Goal: Task Accomplishment & Management: Manage account settings

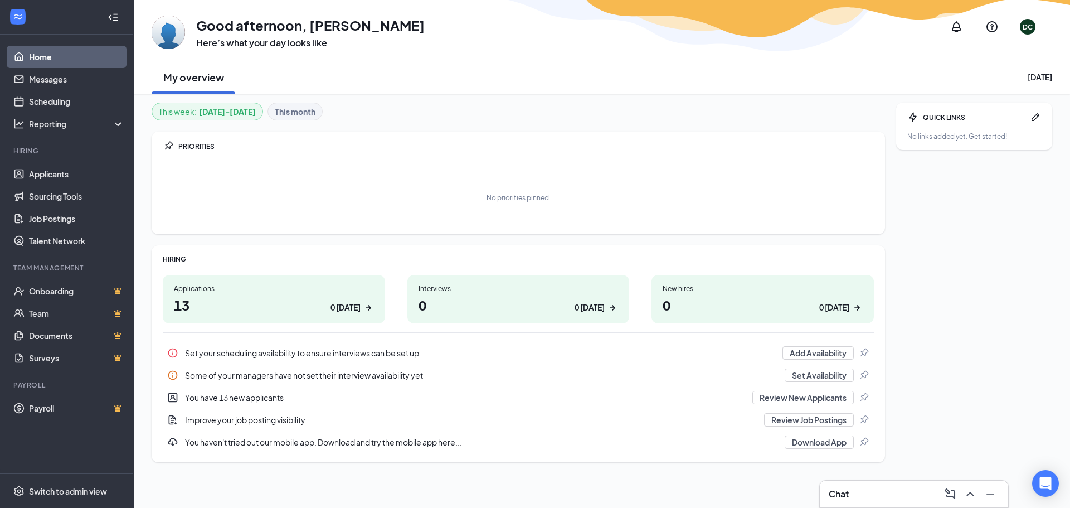
click at [872, 485] on div "Chat" at bounding box center [914, 494] width 170 height 18
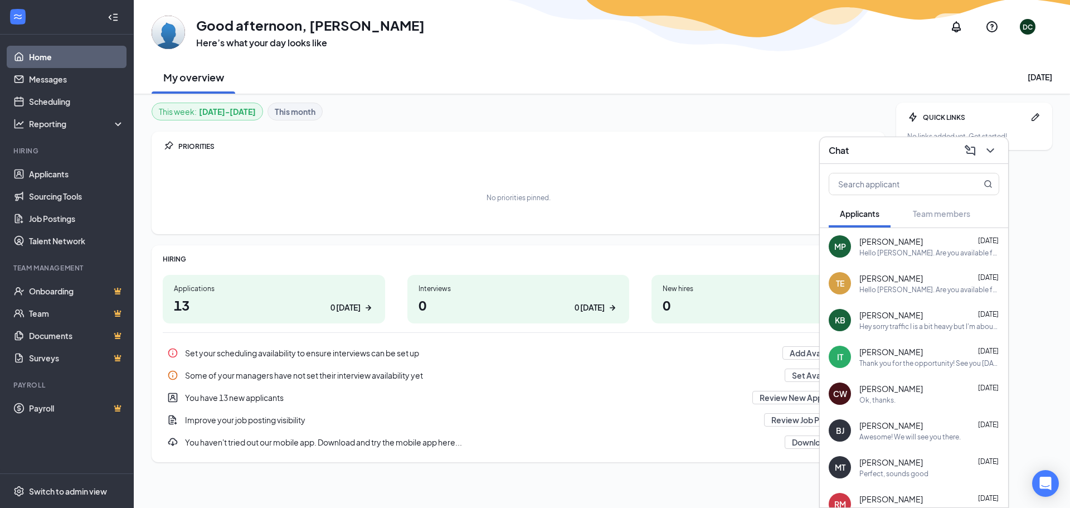
click at [891, 241] on span "[PERSON_NAME]" at bounding box center [891, 241] width 64 height 11
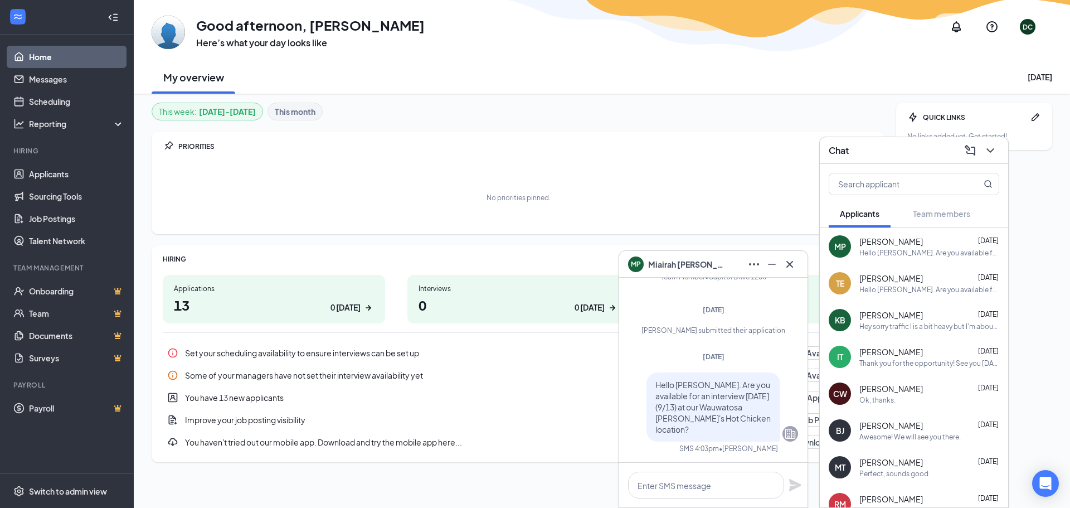
click at [884, 291] on div "Hello [PERSON_NAME]. Are you available for an interview [DATE] (9/13) at our Wa…" at bounding box center [929, 289] width 140 height 9
click at [49, 170] on link "Applicants" at bounding box center [76, 174] width 95 height 22
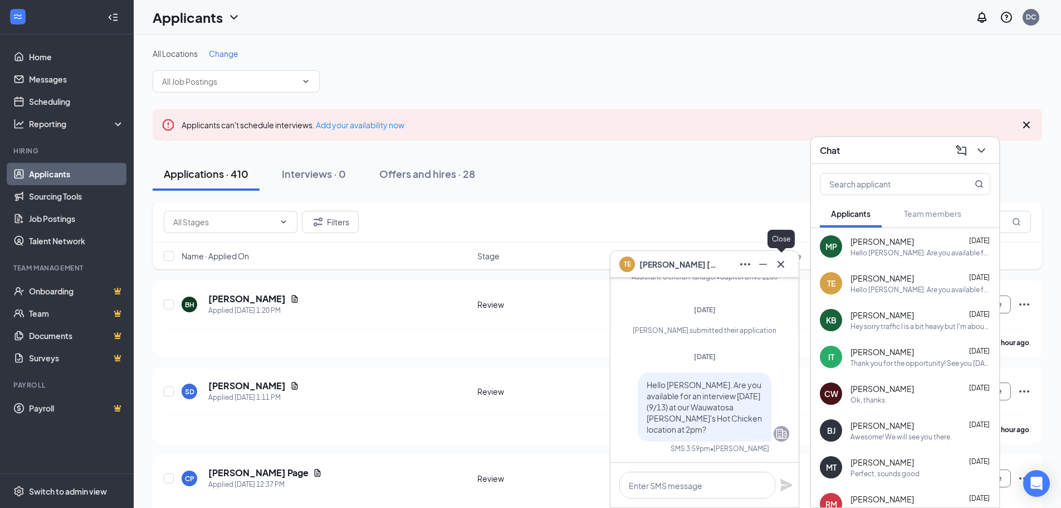
click at [784, 265] on icon "Cross" at bounding box center [780, 263] width 13 height 13
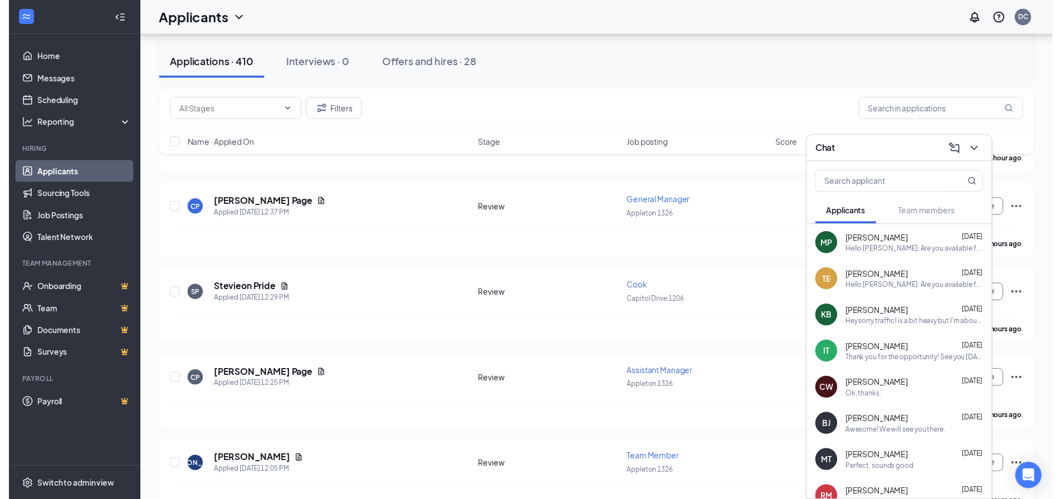
scroll to position [279, 0]
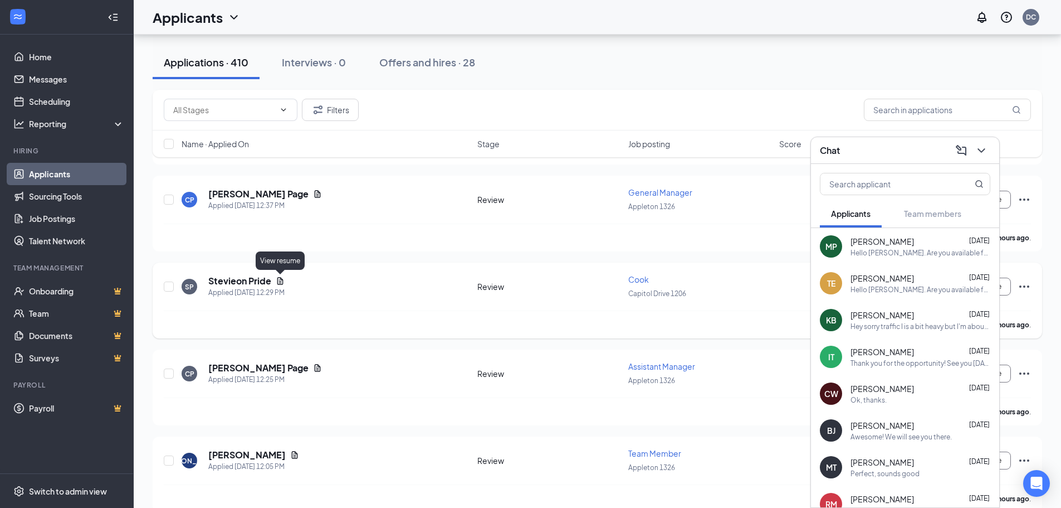
click at [281, 280] on icon "Document" at bounding box center [280, 280] width 6 height 7
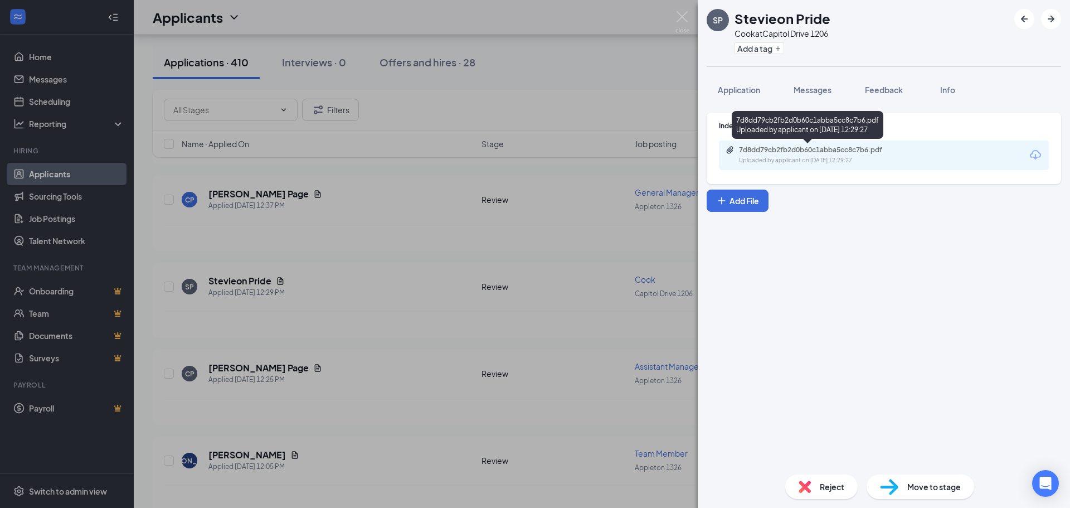
click at [826, 149] on div "7d8dd79cb2fb2d0b60c1abba5cc8c7b6.pdf" at bounding box center [817, 149] width 156 height 9
click at [384, 178] on div "SP Stevieon Pride Cook at [GEOGRAPHIC_DATA] 1206 Add a tag Application Messages…" at bounding box center [535, 254] width 1070 height 508
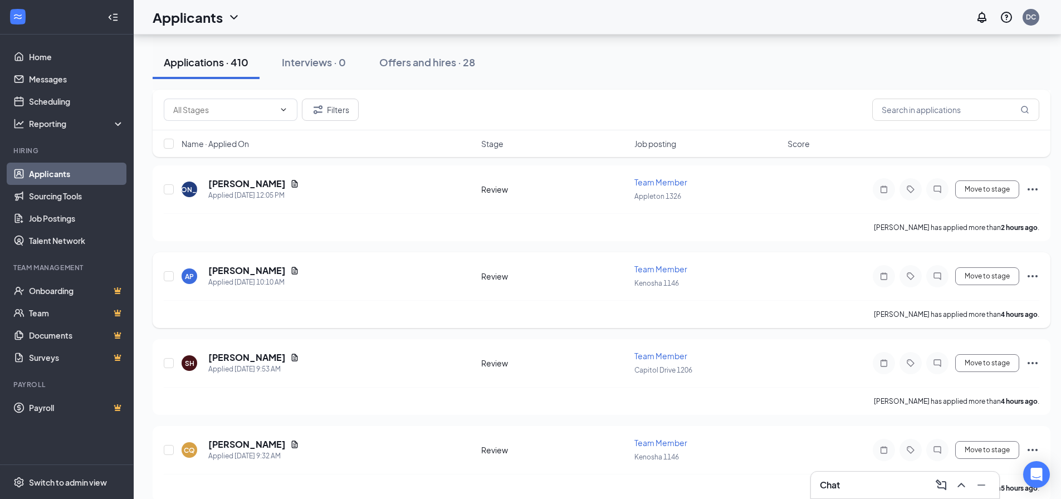
scroll to position [557, 0]
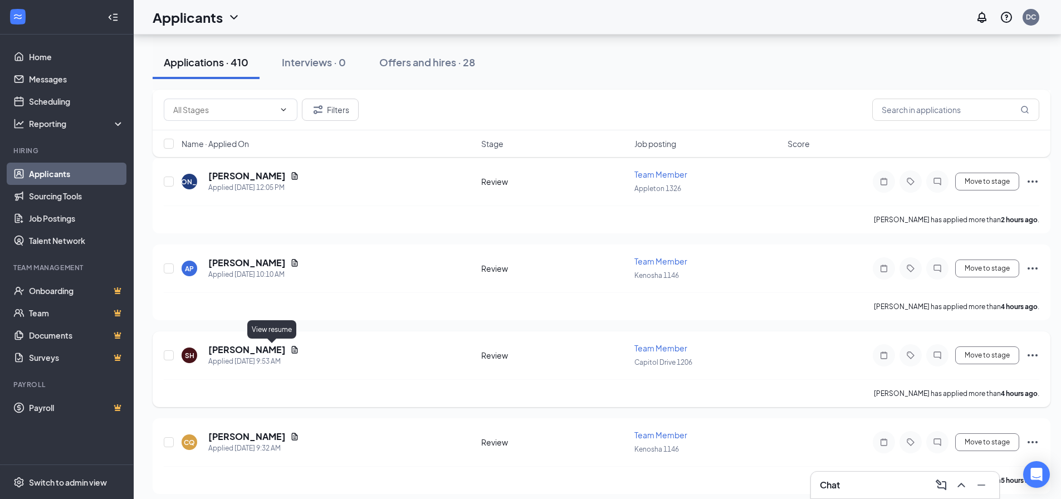
click at [290, 351] on icon "Document" at bounding box center [294, 349] width 9 height 9
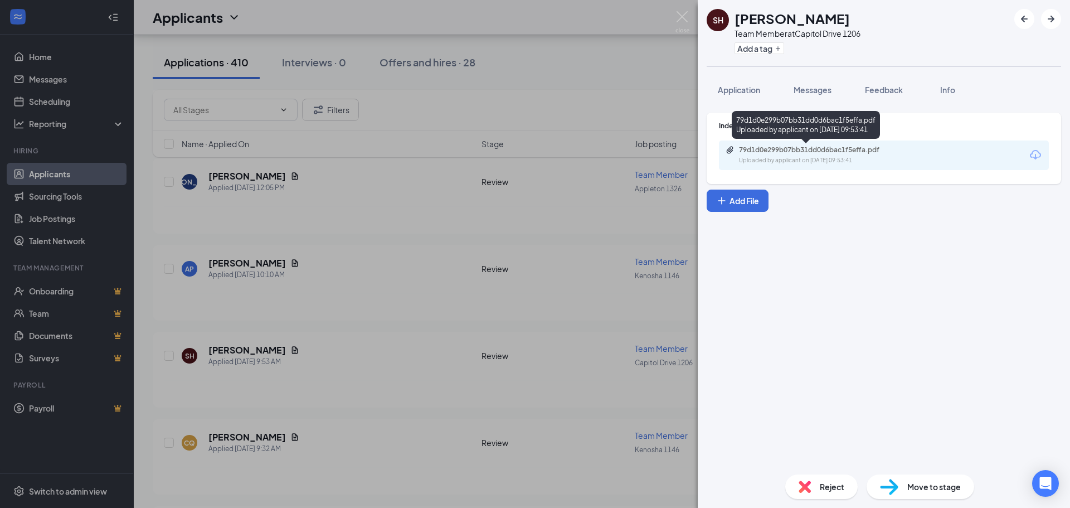
click at [831, 153] on div "79d1d0e299b07bb31dd0d6bac1f5effa.pdf" at bounding box center [817, 149] width 156 height 9
click at [398, 277] on div "SH [PERSON_NAME] Team Member at [GEOGRAPHIC_DATA] 1206 Add a tag Application Me…" at bounding box center [535, 254] width 1070 height 508
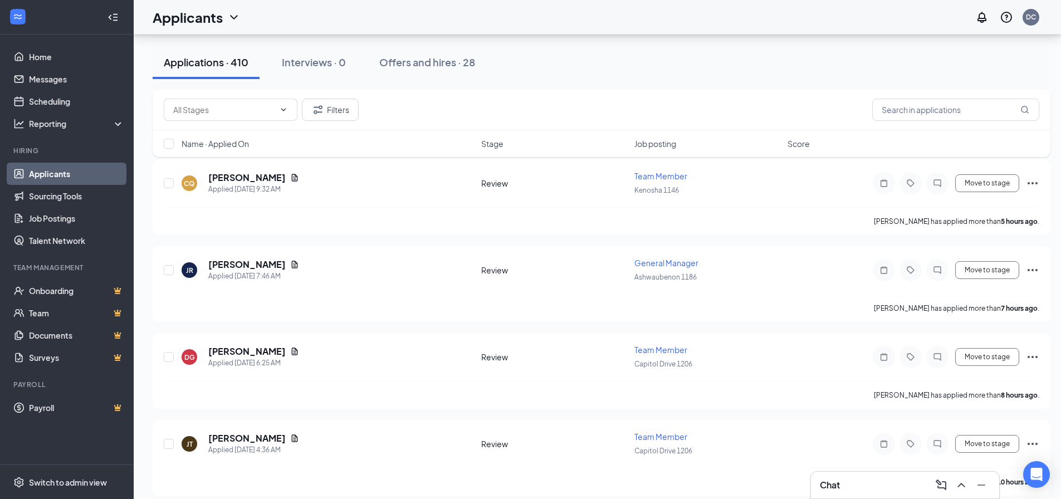
scroll to position [836, 0]
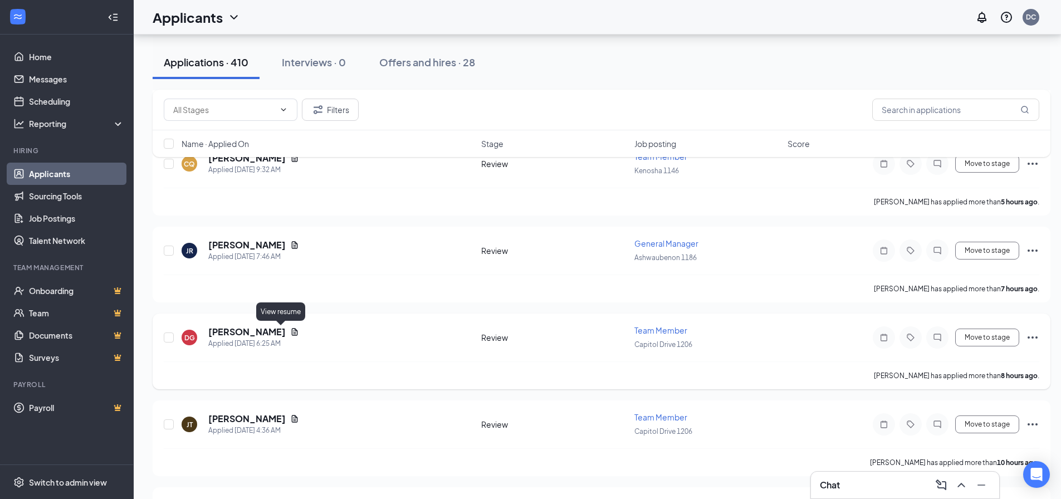
click at [290, 332] on icon "Document" at bounding box center [294, 332] width 9 height 9
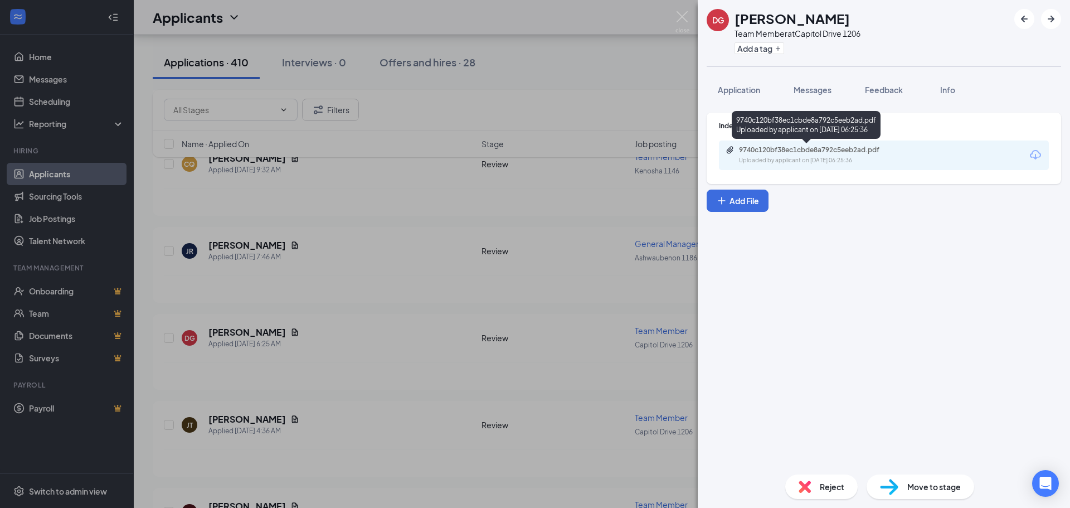
click at [777, 145] on div "9740c120bf38ec1cbde8a792c5eeb2ad.pdf" at bounding box center [817, 149] width 156 height 9
drag, startPoint x: 550, startPoint y: 96, endPoint x: 529, endPoint y: 115, distance: 28.8
click at [551, 96] on div "DG [PERSON_NAME] Team Member at [GEOGRAPHIC_DATA] 1206 Add a tag Application Me…" at bounding box center [535, 254] width 1070 height 508
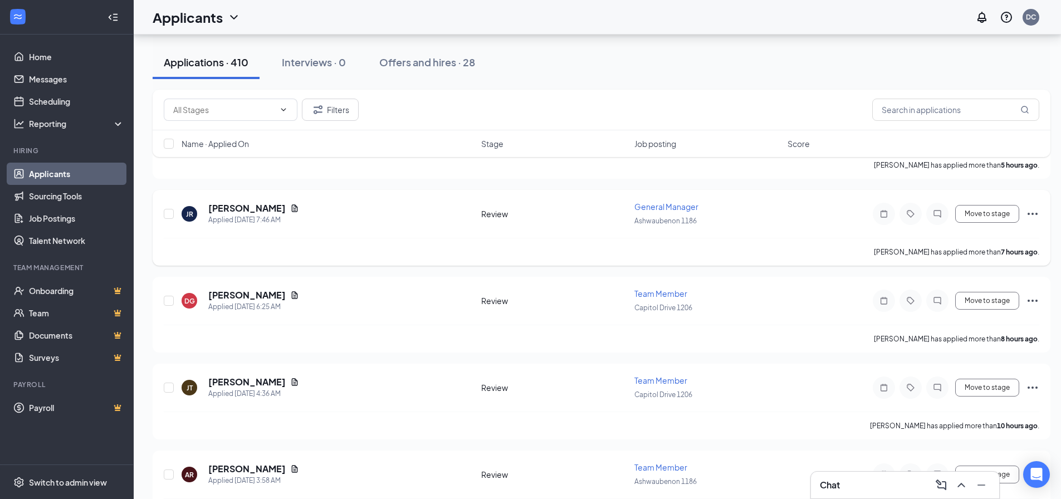
scroll to position [947, 0]
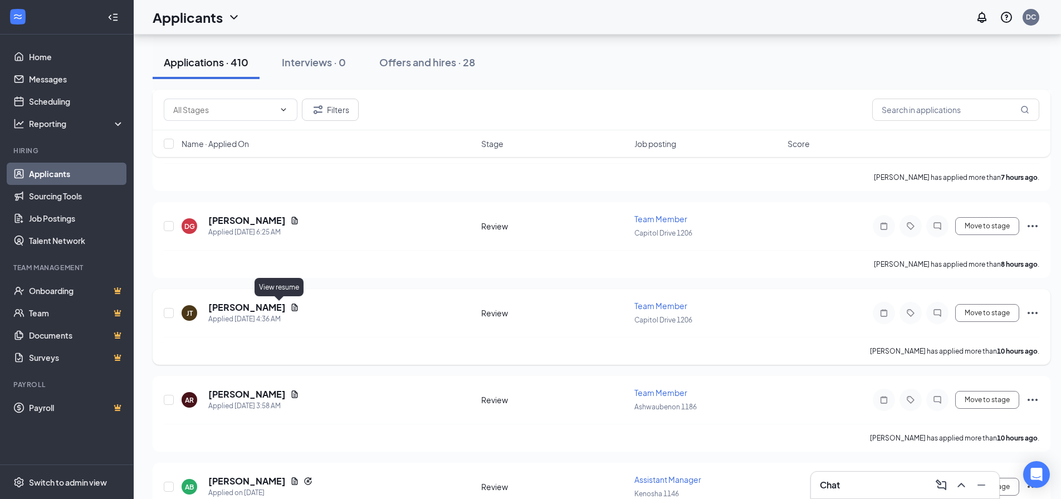
click at [290, 310] on icon "Document" at bounding box center [294, 307] width 9 height 9
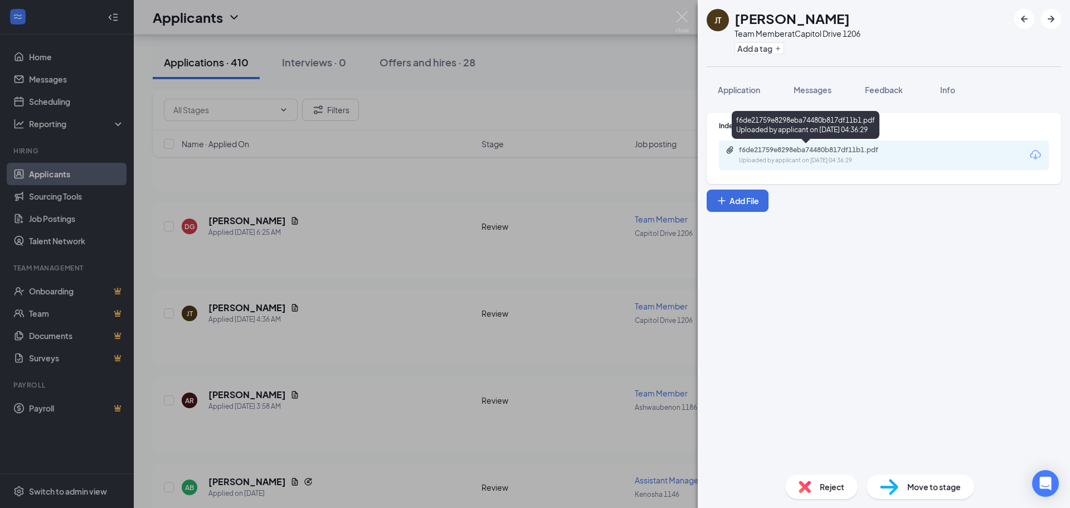
click at [851, 159] on div "Uploaded by applicant on [DATE] 04:36:29" at bounding box center [822, 160] width 167 height 9
drag, startPoint x: 398, startPoint y: 206, endPoint x: 410, endPoint y: 196, distance: 15.5
click at [398, 206] on div "[PERSON_NAME] [PERSON_NAME] Team Member at [GEOGRAPHIC_DATA] 1206 Add a tag App…" at bounding box center [535, 254] width 1070 height 508
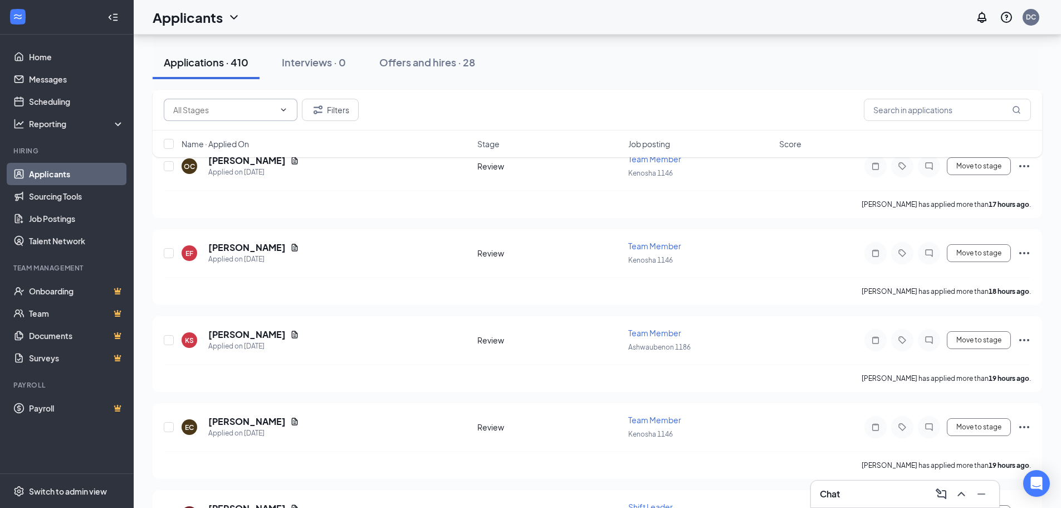
scroll to position [1290, 0]
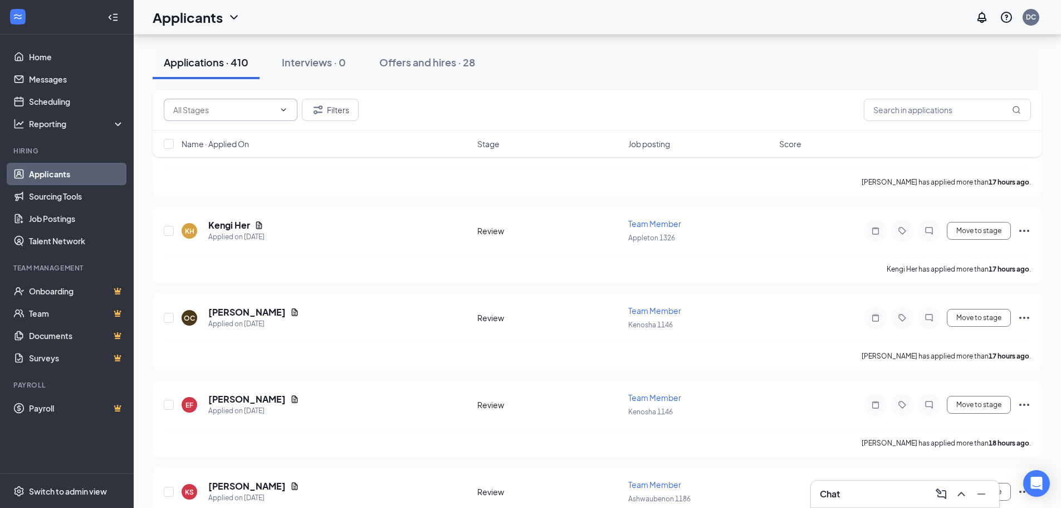
click at [273, 108] on input "text" at bounding box center [223, 110] width 101 height 12
click at [256, 108] on input "text" at bounding box center [223, 110] width 101 height 12
click at [278, 106] on span at bounding box center [282, 109] width 11 height 9
click at [328, 71] on button "Interviews · 0" at bounding box center [314, 62] width 86 height 33
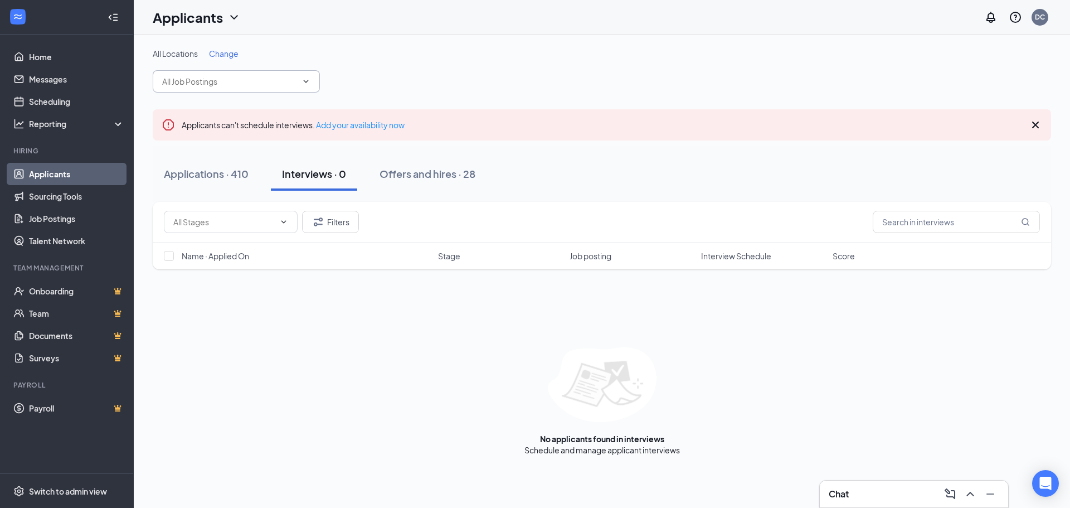
click at [303, 82] on icon "ChevronDown" at bounding box center [305, 81] width 9 height 9
click at [311, 84] on span at bounding box center [236, 81] width 167 height 22
click at [305, 84] on icon "ChevronDown" at bounding box center [305, 81] width 9 height 9
click at [306, 84] on icon "ChevronDown" at bounding box center [305, 81] width 9 height 9
click at [237, 19] on icon "ChevronDown" at bounding box center [233, 17] width 13 height 13
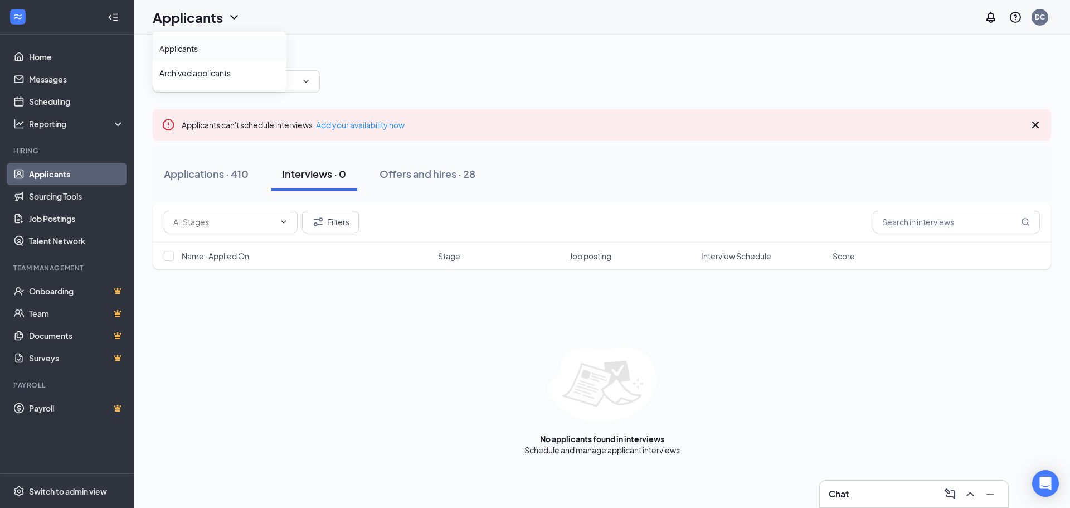
click at [197, 46] on link "Applicants" at bounding box center [219, 48] width 120 height 11
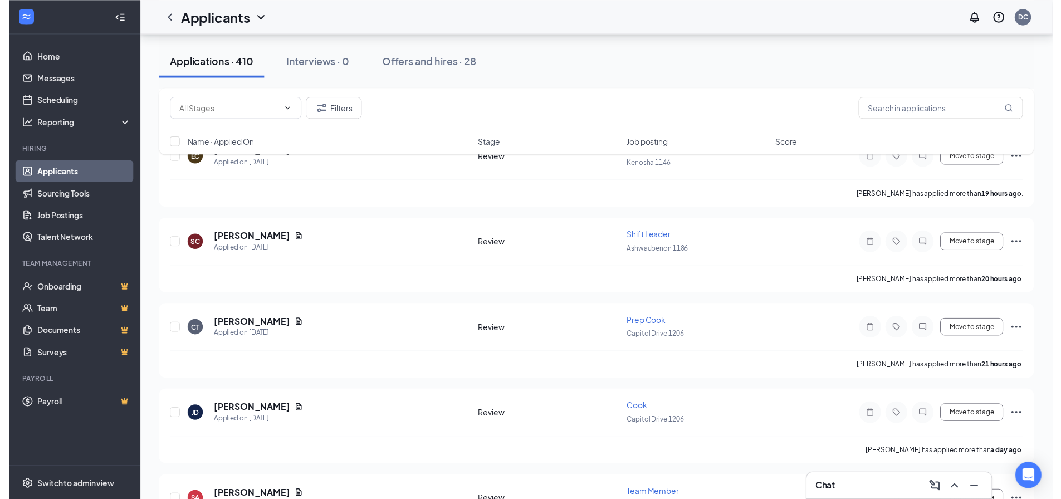
scroll to position [1770, 0]
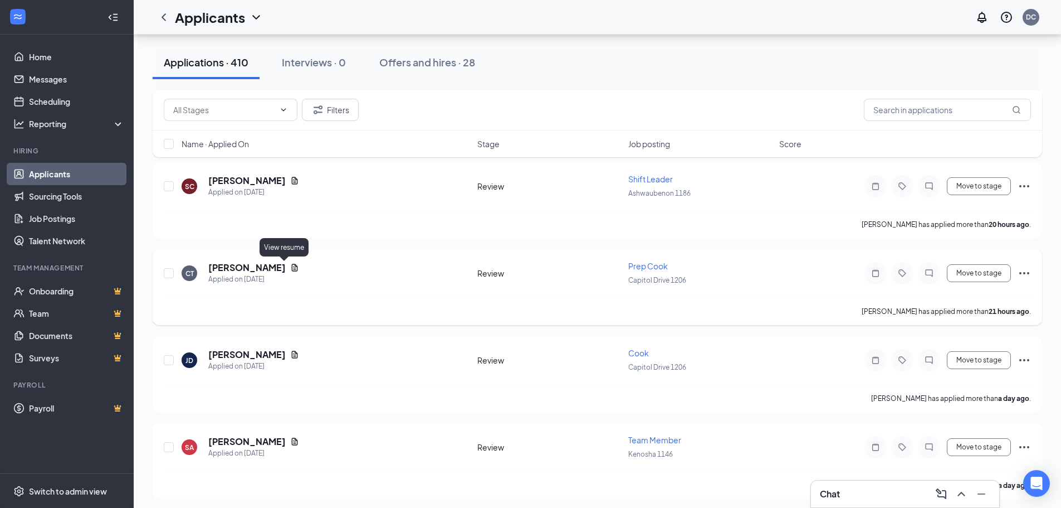
click at [290, 266] on icon "Document" at bounding box center [294, 267] width 9 height 9
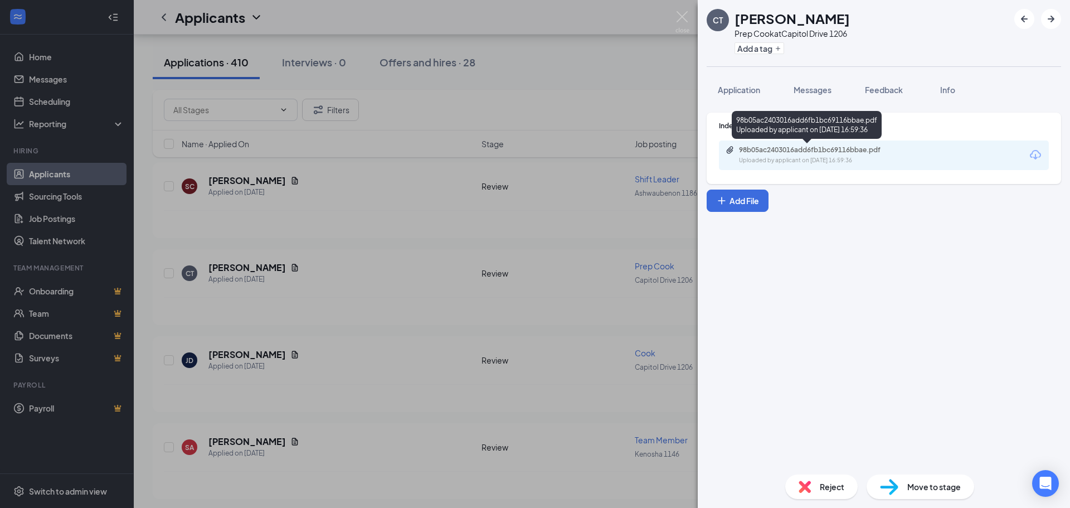
click at [806, 148] on div "98b05ac2403016add6fb1bc69116bbae.pdf" at bounding box center [817, 149] width 156 height 9
click at [367, 271] on div "CT [PERSON_NAME] Prep Cook at [GEOGRAPHIC_DATA] 1206 Add a tag Application Mess…" at bounding box center [535, 254] width 1070 height 508
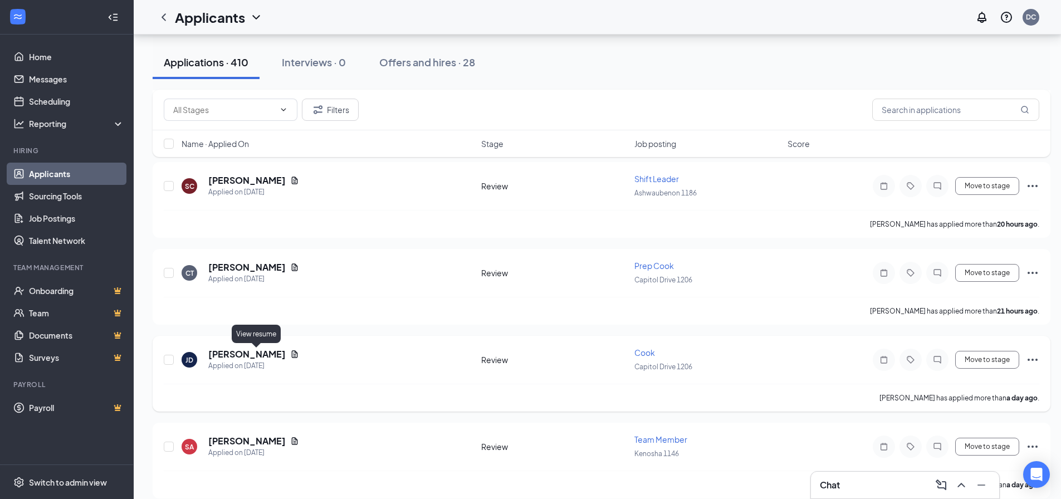
click at [290, 355] on icon "Document" at bounding box center [294, 354] width 9 height 9
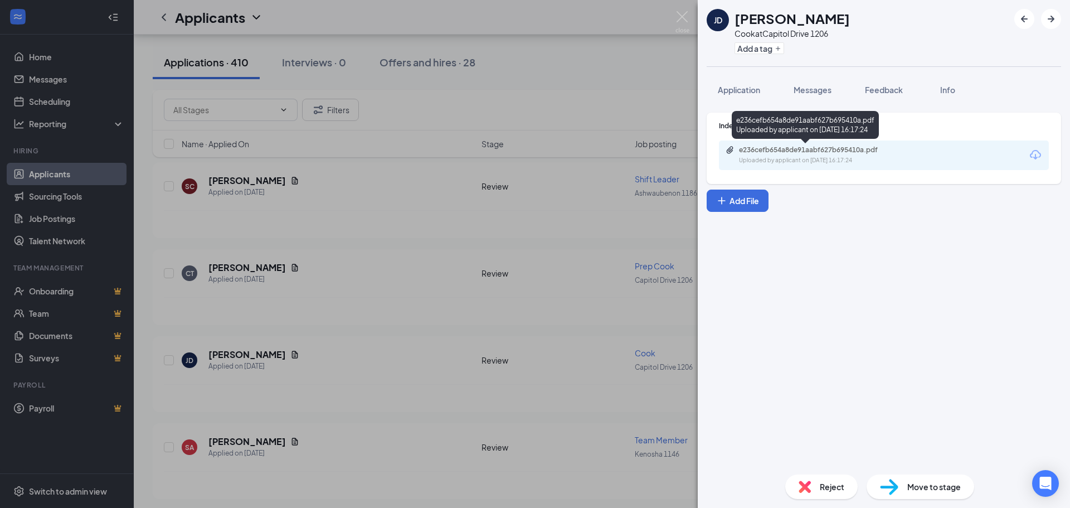
click at [805, 149] on div "e236cefb654a8de91aabf627b695410a.pdf" at bounding box center [817, 149] width 156 height 9
click at [373, 303] on div "[PERSON_NAME] [PERSON_NAME] [PERSON_NAME] at [GEOGRAPHIC_DATA] 1206 Add a tag A…" at bounding box center [535, 254] width 1070 height 508
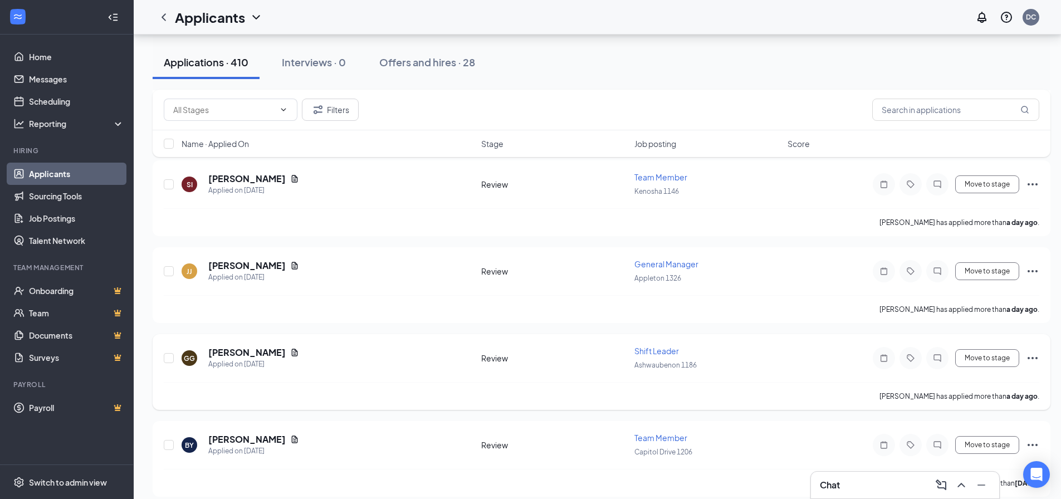
scroll to position [2271, 0]
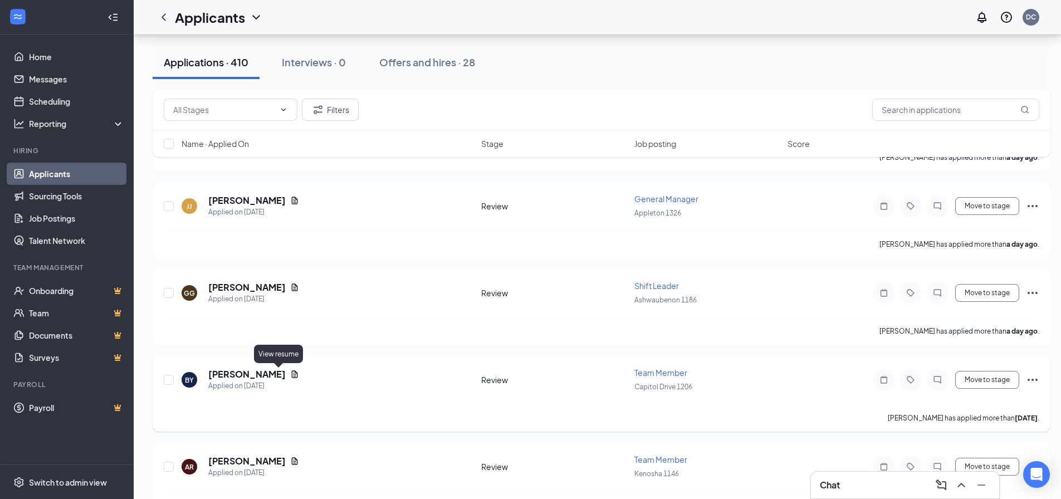
click at [290, 373] on icon "Document" at bounding box center [294, 374] width 9 height 9
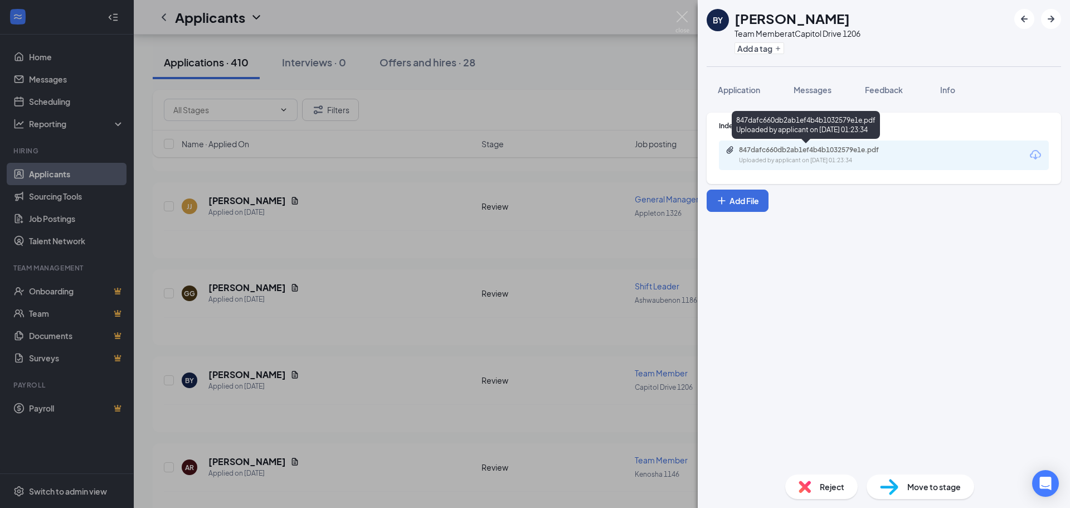
click at [769, 152] on div "847dafc660db2ab1ef4b4b1032579e1e.pdf" at bounding box center [817, 149] width 156 height 9
click at [362, 333] on div "BY [PERSON_NAME] Team Member at [GEOGRAPHIC_DATA] 1206 Add a tag Application Me…" at bounding box center [535, 254] width 1070 height 508
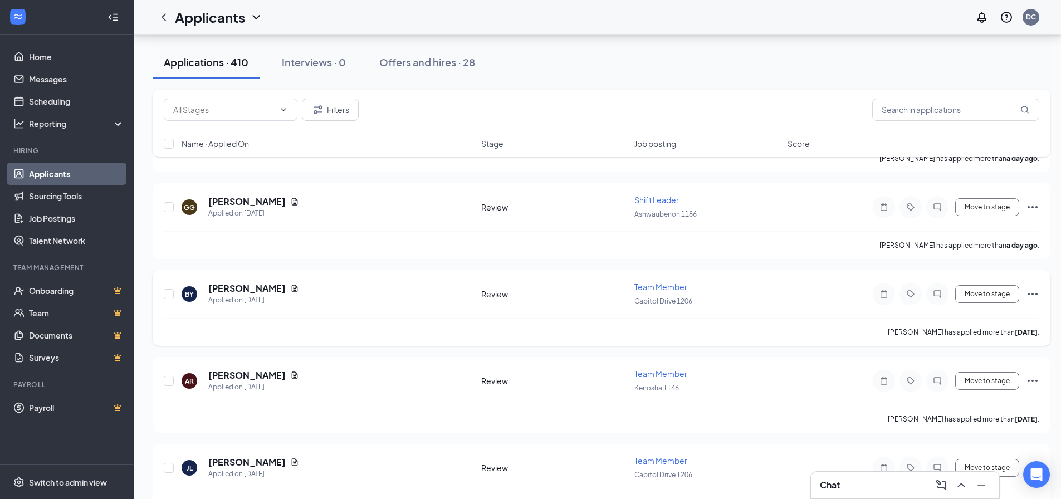
scroll to position [2438, 0]
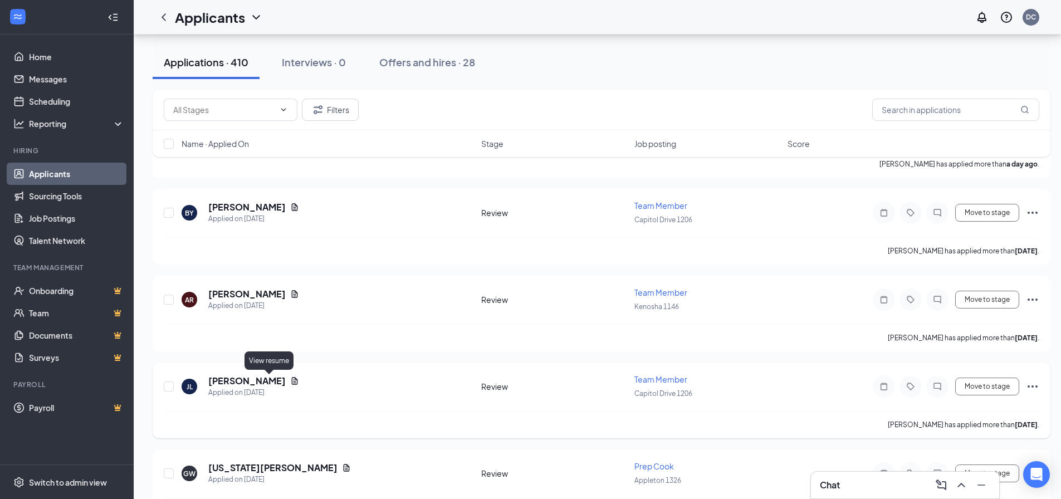
click at [292, 383] on icon "Document" at bounding box center [295, 380] width 6 height 7
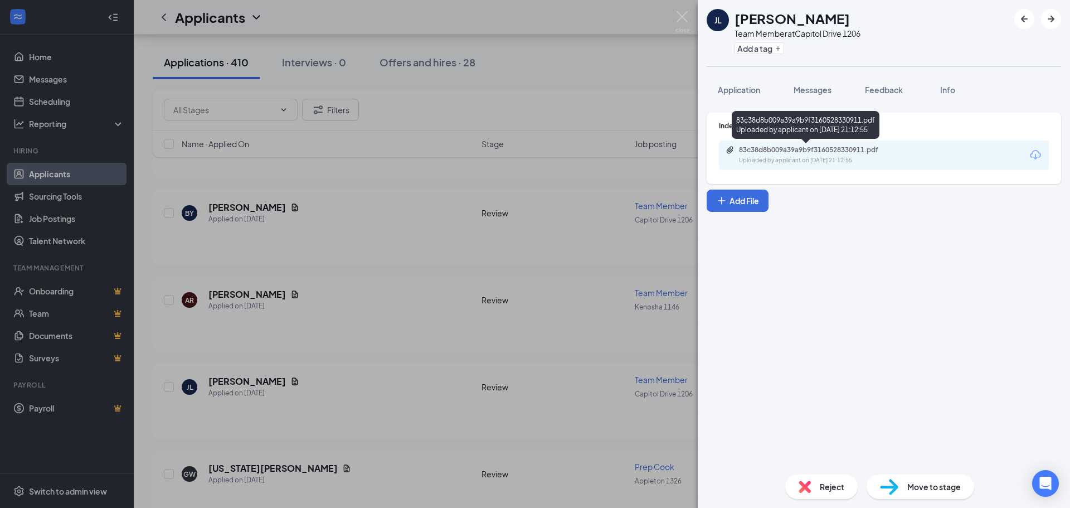
click at [857, 163] on div "Uploaded by applicant on [DATE] 21:12:55" at bounding box center [822, 160] width 167 height 9
click at [810, 89] on span "Messages" at bounding box center [812, 90] width 38 height 10
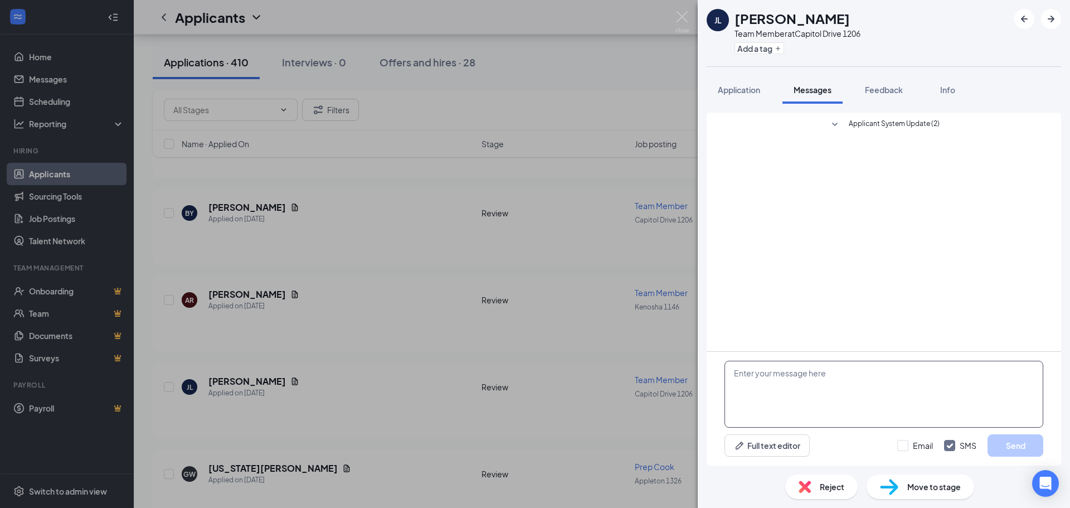
click at [766, 382] on textarea at bounding box center [883, 393] width 319 height 67
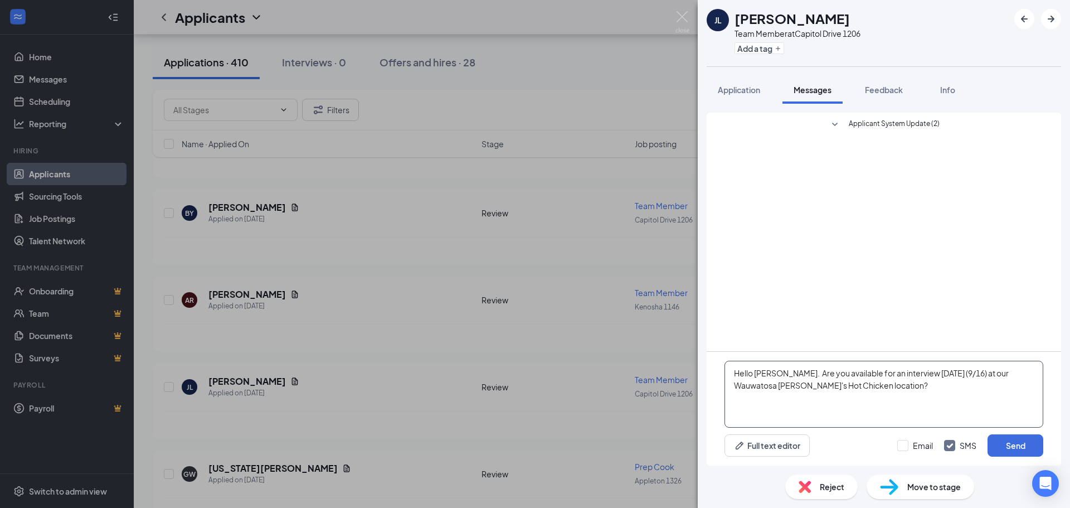
click at [839, 386] on textarea "Hello [PERSON_NAME]. Are you available for an interview [DATE] (9/16) at our Wa…" at bounding box center [883, 393] width 319 height 67
type textarea "Hello [PERSON_NAME]. Are you available for an interview [DATE] (9/16) at our Wa…"
click at [1018, 442] on button "Send" at bounding box center [1015, 445] width 56 height 22
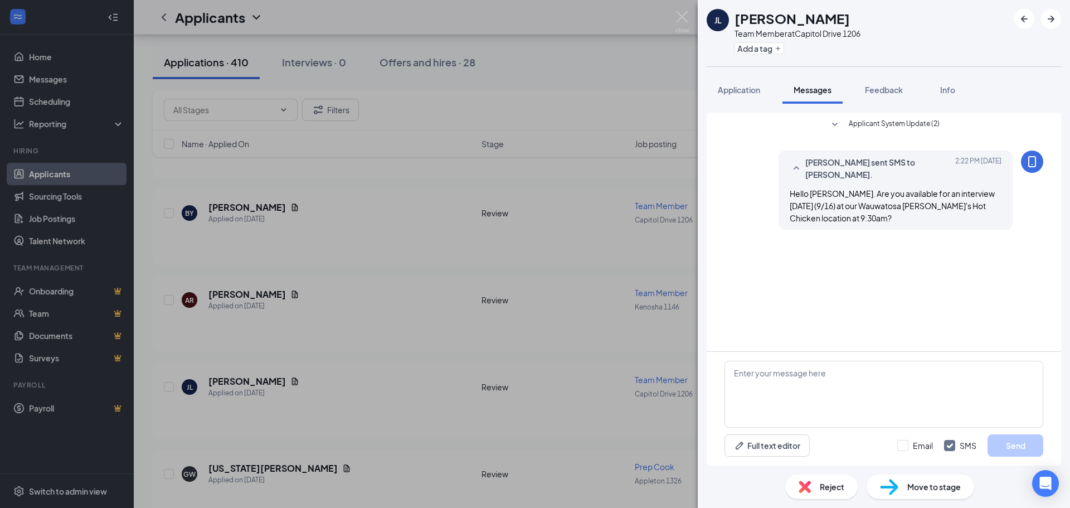
click at [406, 346] on div "[PERSON_NAME] [PERSON_NAME] Team Member at [GEOGRAPHIC_DATA] 1206 Add a tag App…" at bounding box center [535, 254] width 1070 height 508
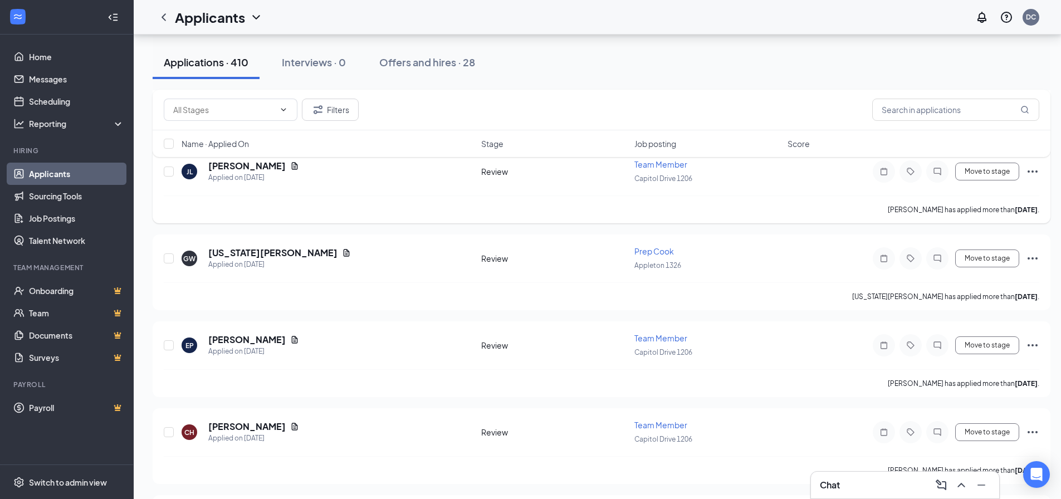
scroll to position [2661, 0]
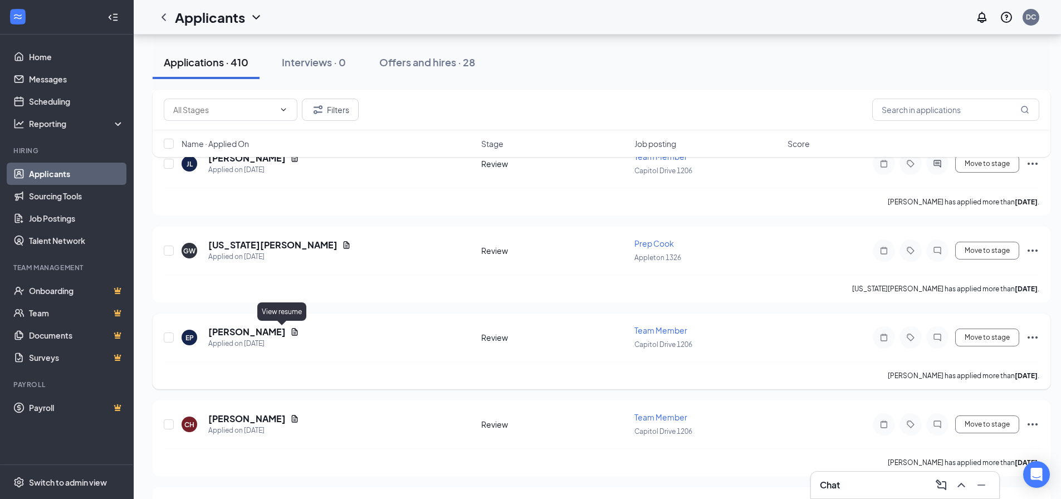
click at [290, 333] on icon "Document" at bounding box center [294, 332] width 9 height 9
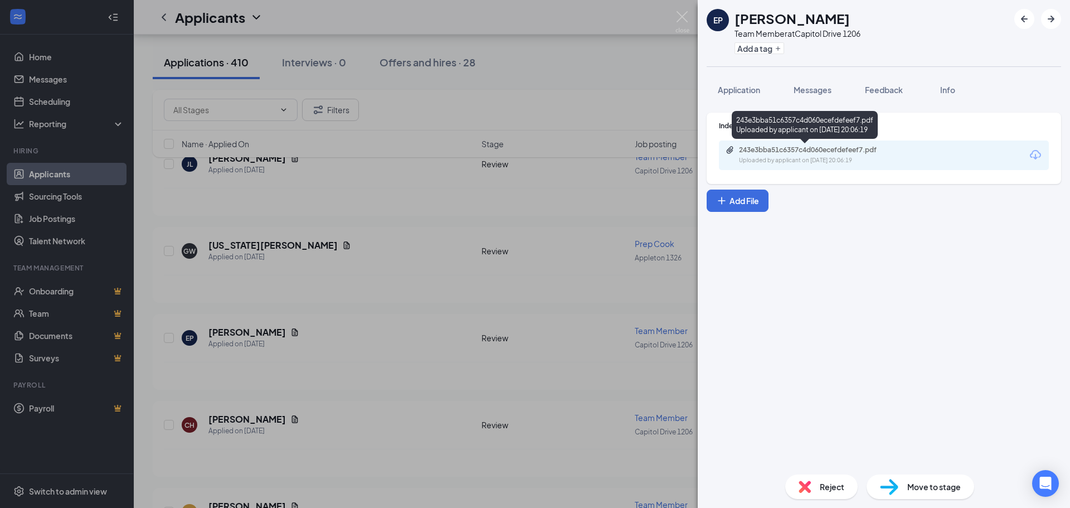
click at [793, 160] on div "Uploaded by applicant on [DATE] 20:06:19" at bounding box center [822, 160] width 167 height 9
click at [389, 277] on div "EP [PERSON_NAME] Team Member at [GEOGRAPHIC_DATA] 1206 Add a tag Application Me…" at bounding box center [535, 254] width 1070 height 508
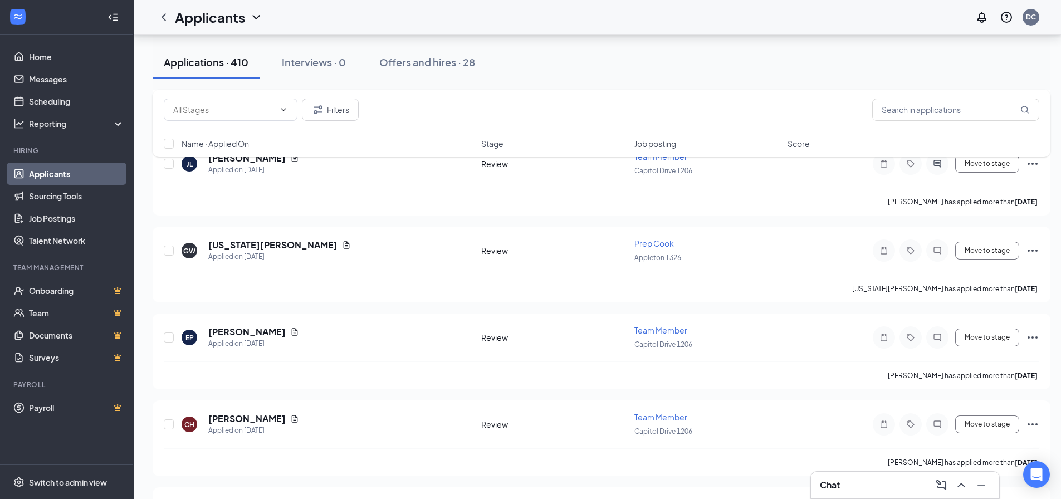
scroll to position [2717, 0]
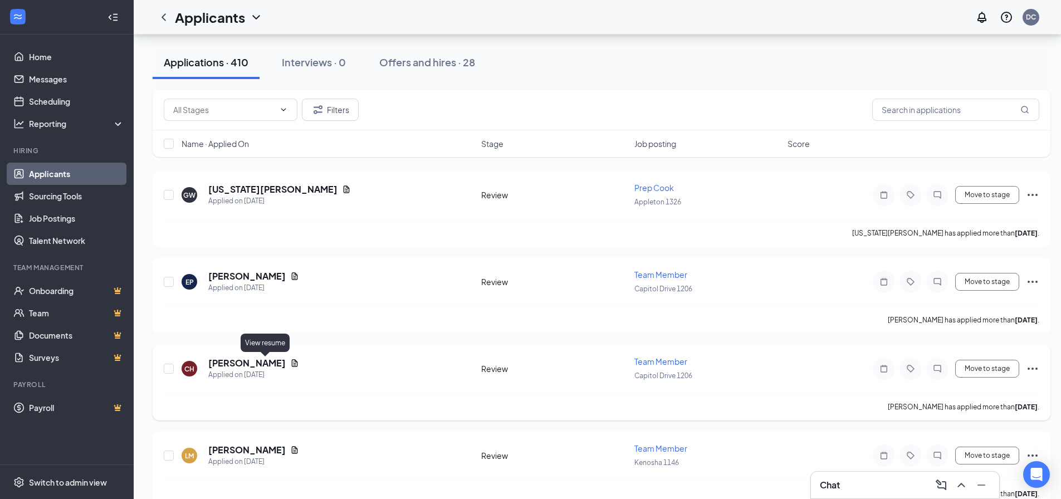
click at [292, 362] on icon "Document" at bounding box center [295, 362] width 6 height 7
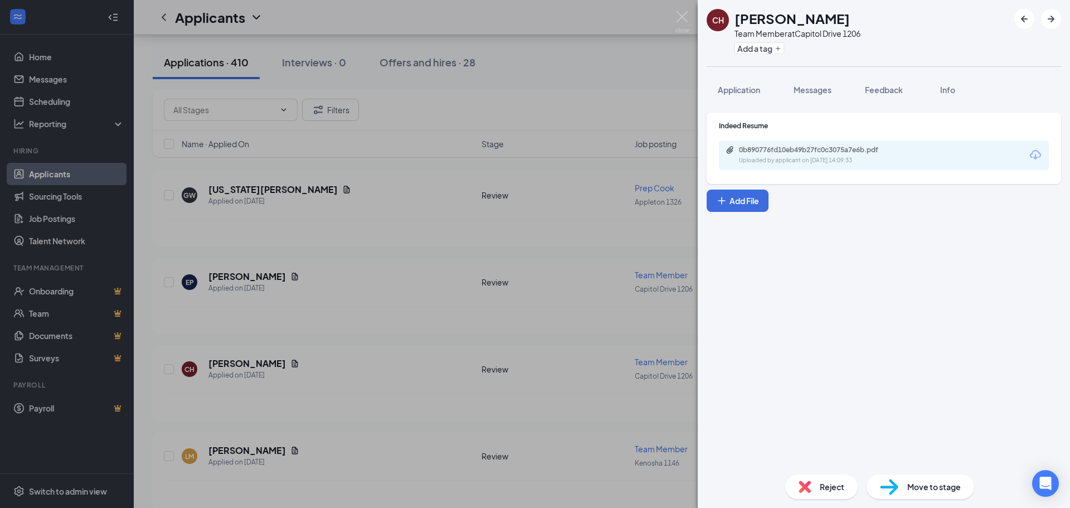
click at [913, 151] on div "0b890776fd10eb49b27fc0c3075a7e6b.pdf Uploaded by applicant on [DATE] 14:09:33" at bounding box center [884, 155] width 330 height 30
click at [815, 153] on div "0b890776fd10eb49b27fc0c3075a7e6b.pdf" at bounding box center [817, 149] width 156 height 9
click at [331, 371] on div "CH [PERSON_NAME] Team Member at [GEOGRAPHIC_DATA] 1206 Add a tag Application Me…" at bounding box center [535, 254] width 1070 height 508
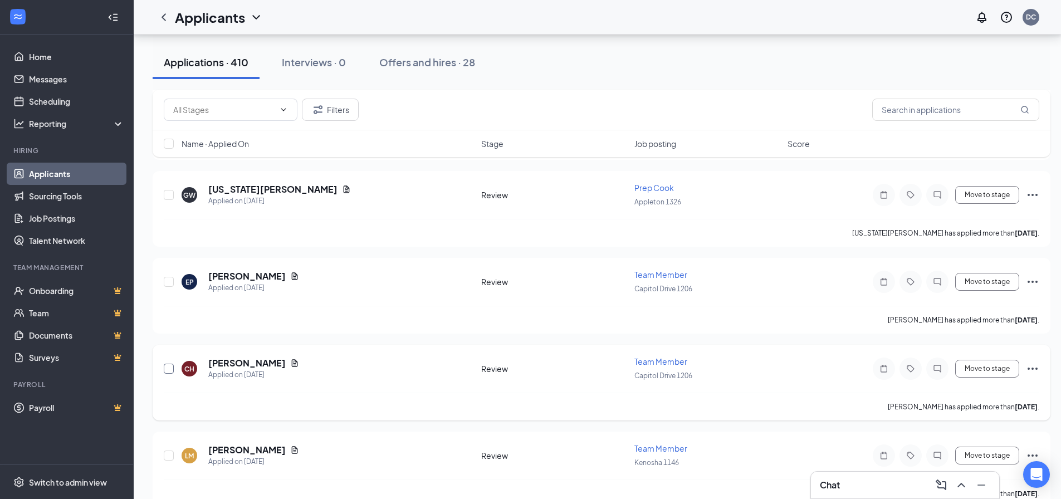
click at [166, 370] on input "checkbox" at bounding box center [169, 369] width 10 height 10
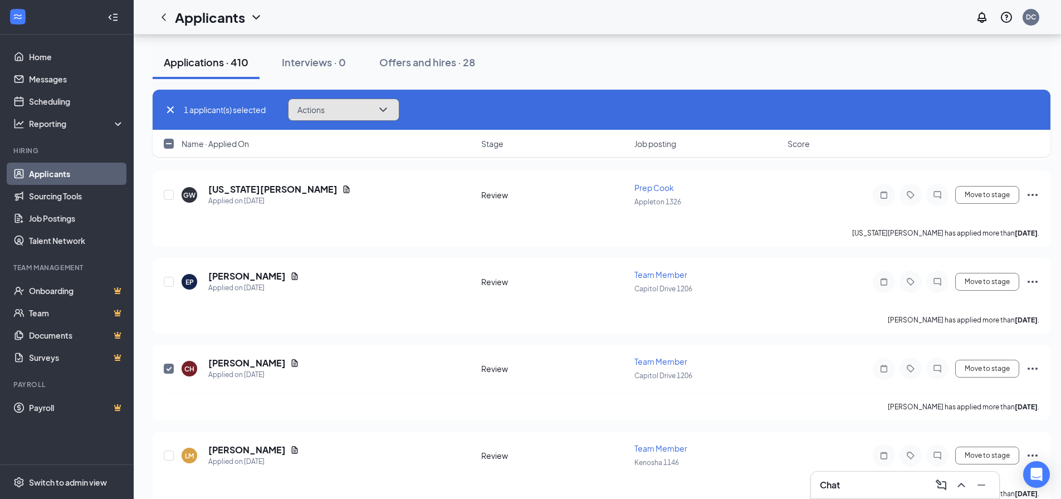
click at [393, 106] on button "Actions" at bounding box center [343, 110] width 111 height 22
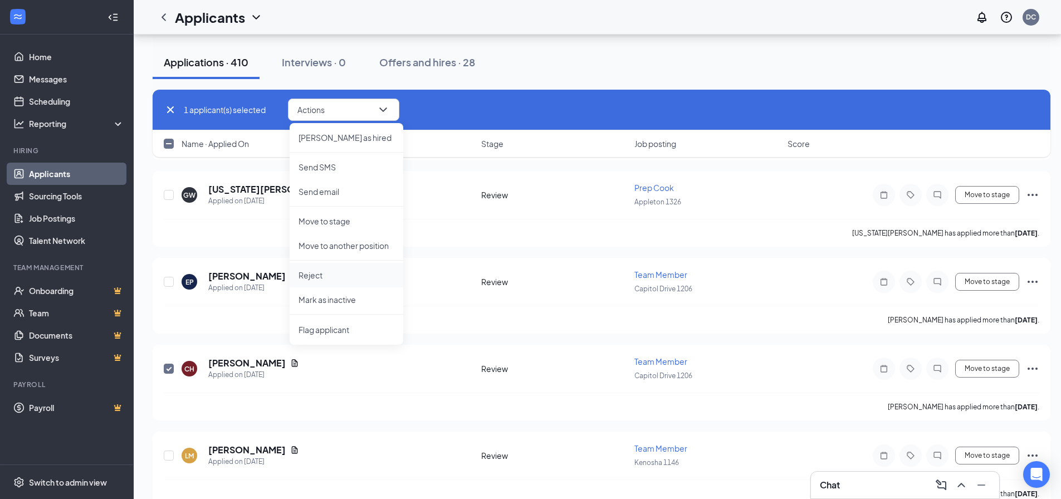
click at [316, 276] on p "Reject" at bounding box center [347, 275] width 96 height 11
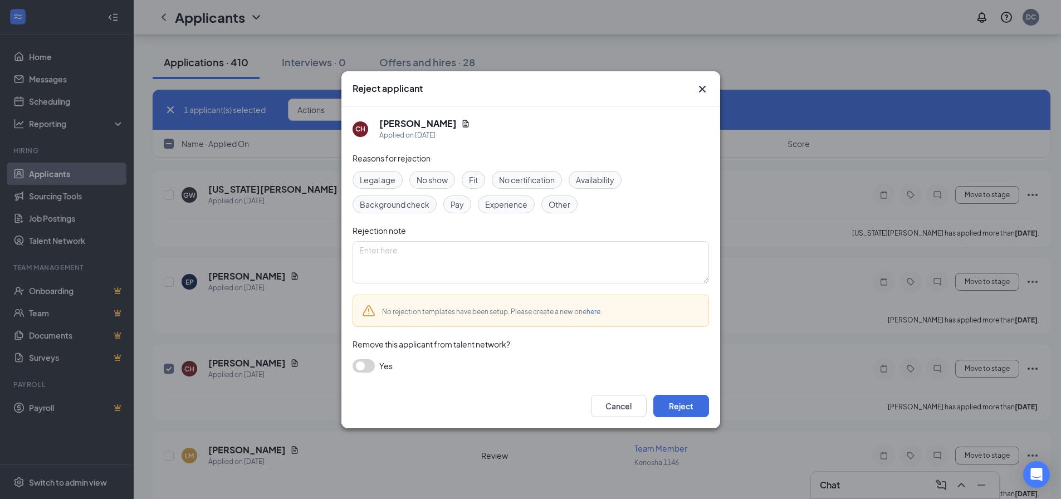
click at [493, 204] on span "Experience" at bounding box center [506, 204] width 42 height 12
click at [684, 401] on button "Reject" at bounding box center [682, 406] width 56 height 22
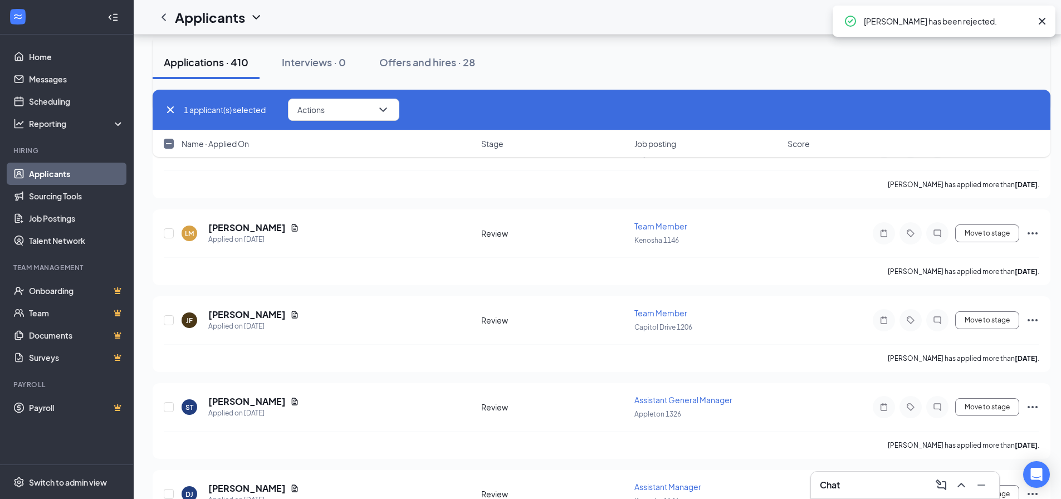
scroll to position [2940, 0]
checkbox input "false"
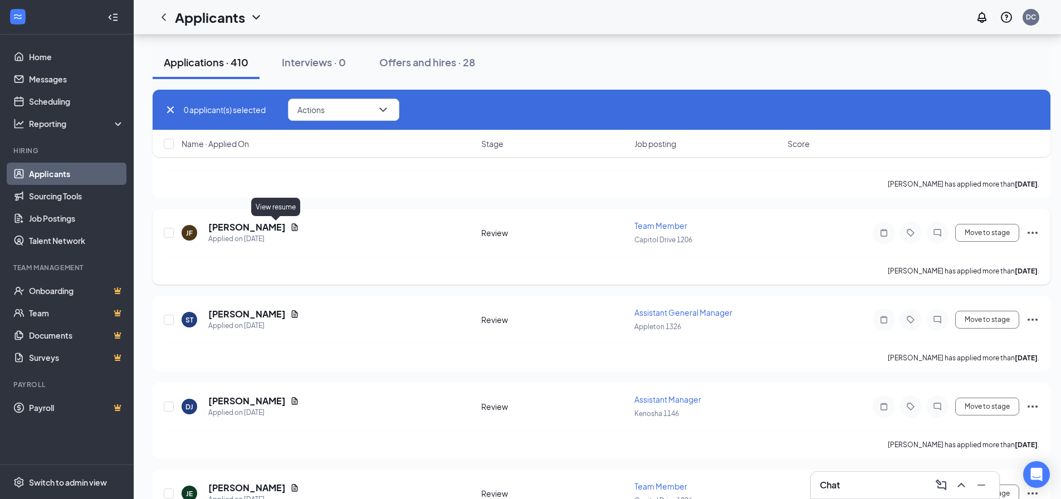
click at [290, 226] on icon "Document" at bounding box center [294, 227] width 9 height 9
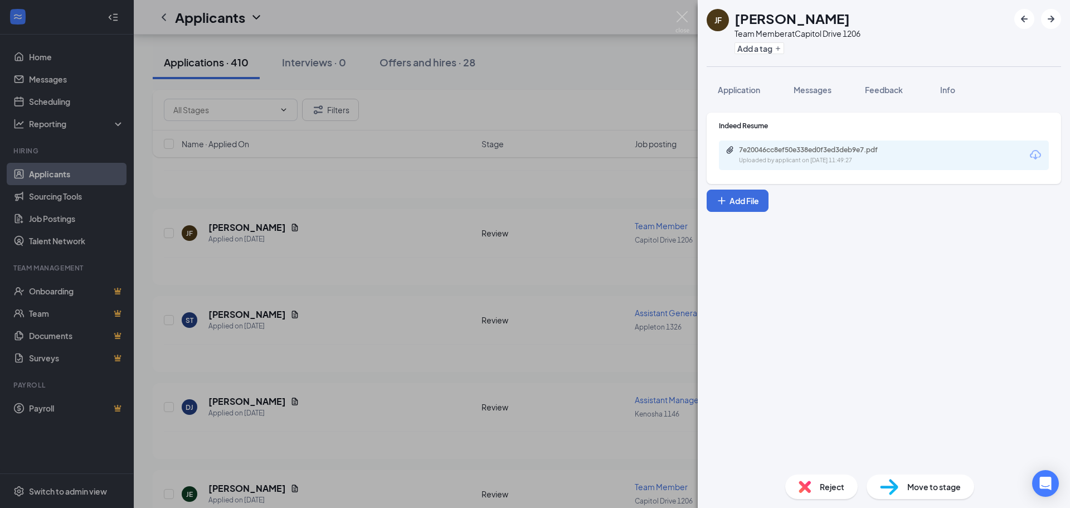
click at [828, 155] on div "7e20046cc8ef50e338ed0f3ed3deb9e7.pdf Uploaded by applicant on [DATE] 11:49:27" at bounding box center [815, 155] width 181 height 20
click at [242, 265] on div "[PERSON_NAME] Team Member at [GEOGRAPHIC_DATA] 1206 Add a tag Application Messa…" at bounding box center [535, 254] width 1070 height 508
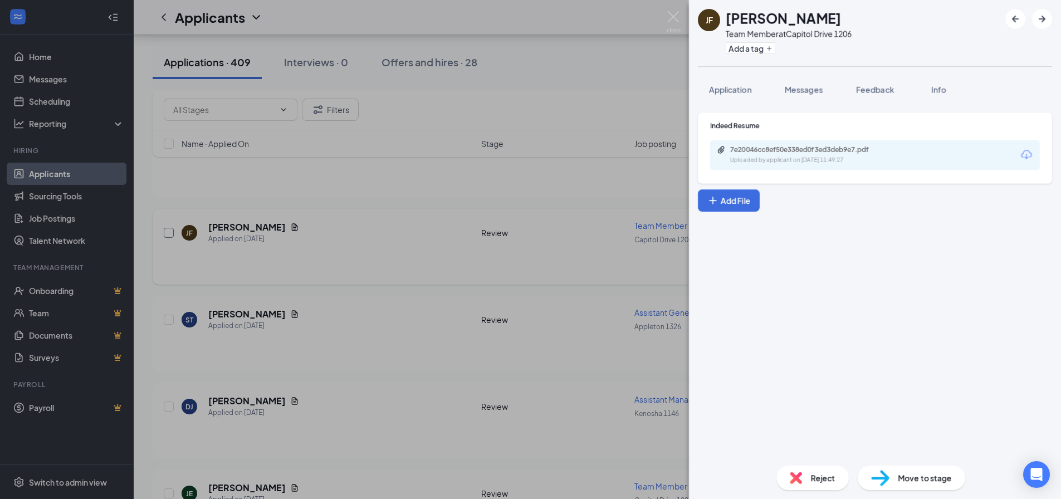
click at [173, 231] on input "checkbox" at bounding box center [169, 233] width 10 height 10
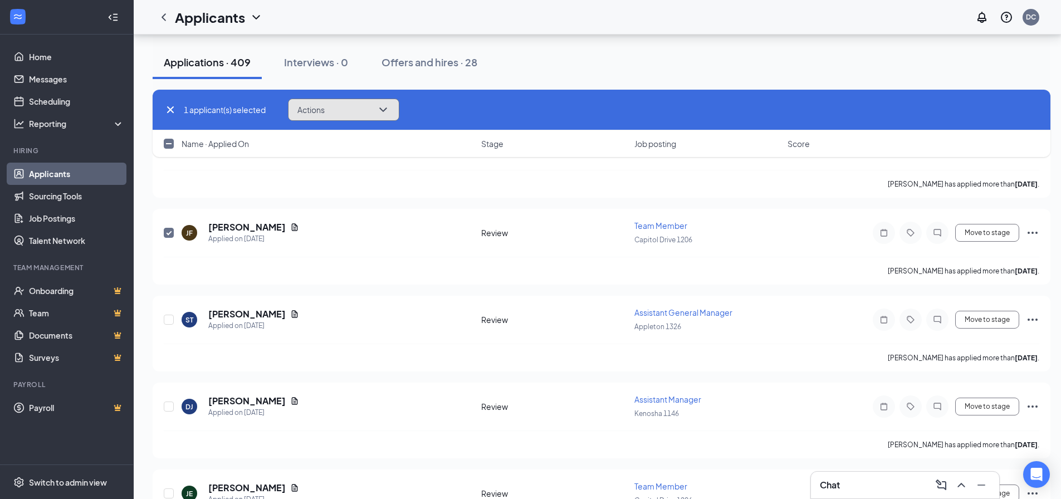
click at [375, 103] on button "Actions" at bounding box center [343, 110] width 111 height 22
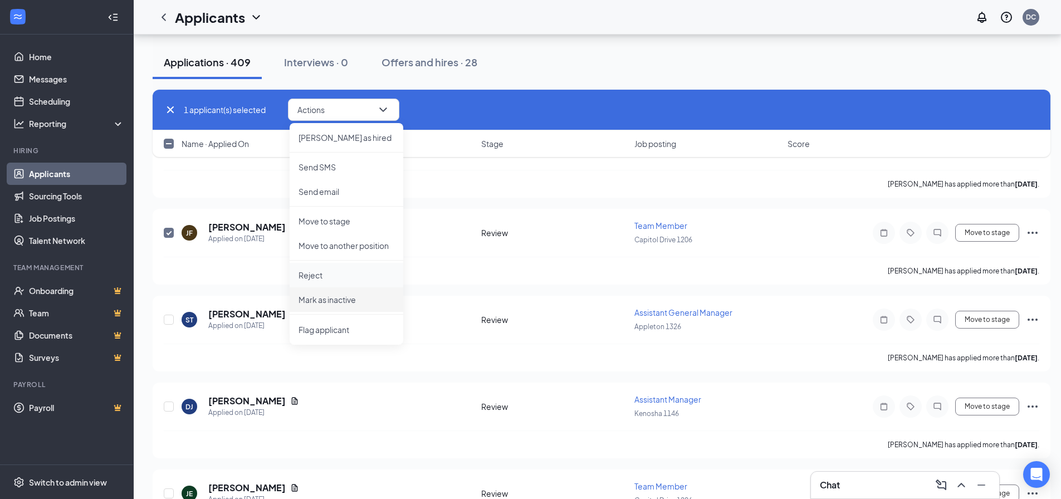
click at [314, 276] on p "Reject" at bounding box center [347, 275] width 96 height 11
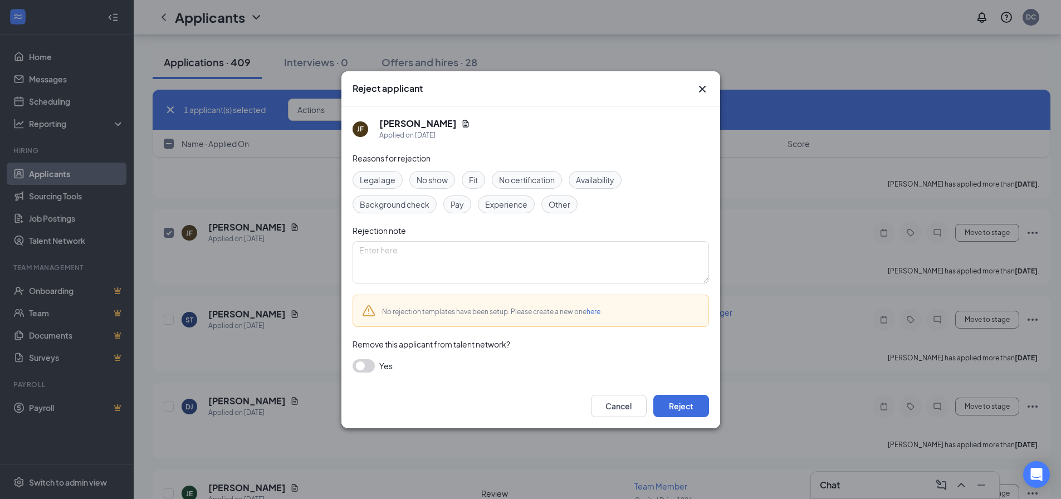
click at [493, 201] on span "Experience" at bounding box center [506, 204] width 42 height 12
click at [679, 408] on button "Reject" at bounding box center [682, 406] width 56 height 22
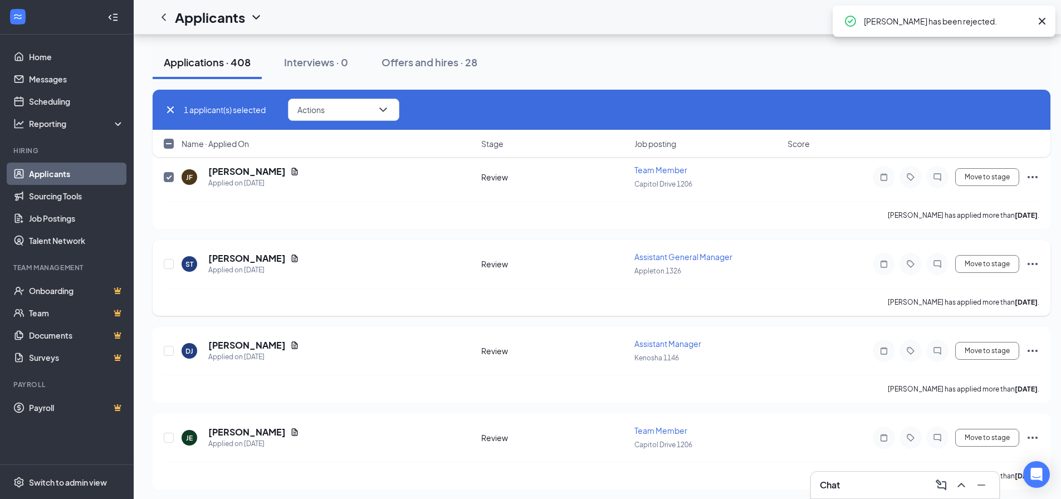
checkbox input "false"
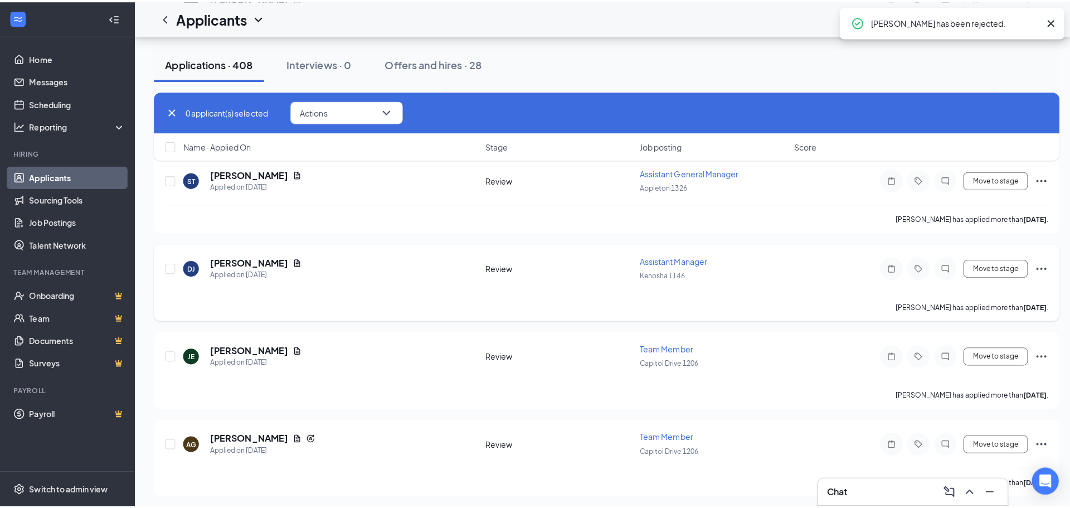
scroll to position [3051, 0]
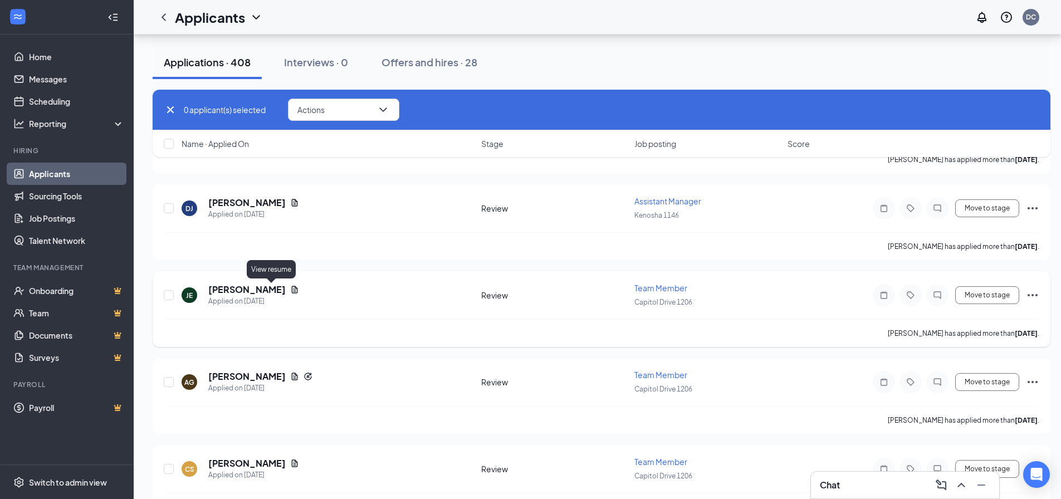
click at [292, 292] on icon "Document" at bounding box center [295, 289] width 6 height 7
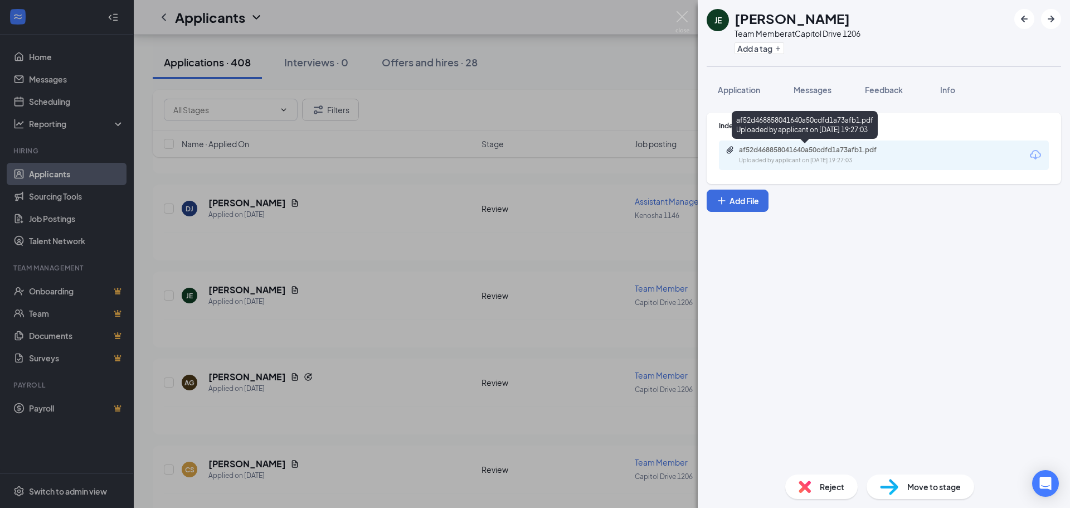
click at [827, 157] on div "Uploaded by applicant on [DATE] 19:27:03" at bounding box center [822, 160] width 167 height 9
click at [583, 317] on div "JE [PERSON_NAME] Team Member at [GEOGRAPHIC_DATA] 1206 Add a tag Application Me…" at bounding box center [535, 254] width 1070 height 508
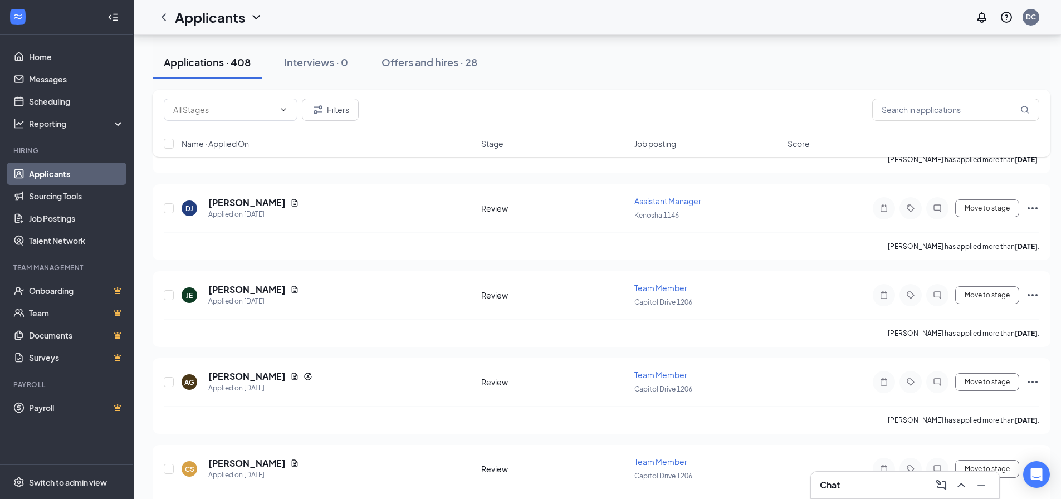
click at [902, 485] on div "Chat" at bounding box center [905, 485] width 170 height 18
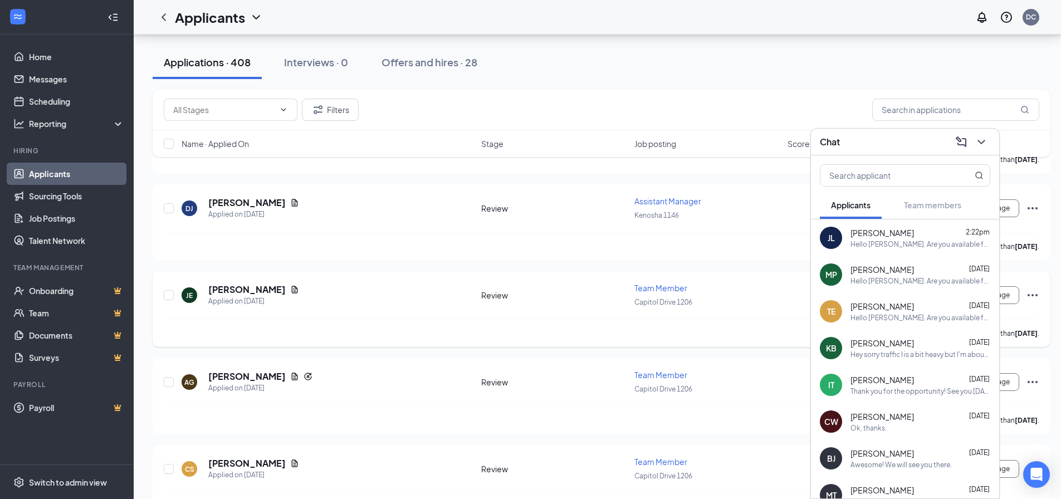
click at [383, 304] on div "JE [PERSON_NAME] Applied on [DATE]" at bounding box center [328, 295] width 293 height 23
click at [290, 289] on icon "Document" at bounding box center [294, 289] width 9 height 9
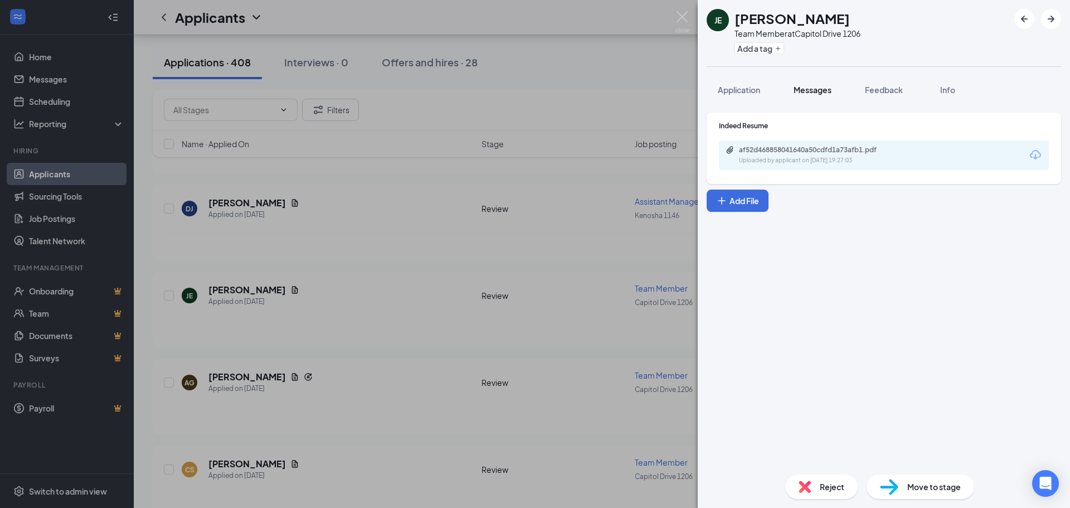
click at [792, 90] on button "Messages" at bounding box center [812, 90] width 60 height 28
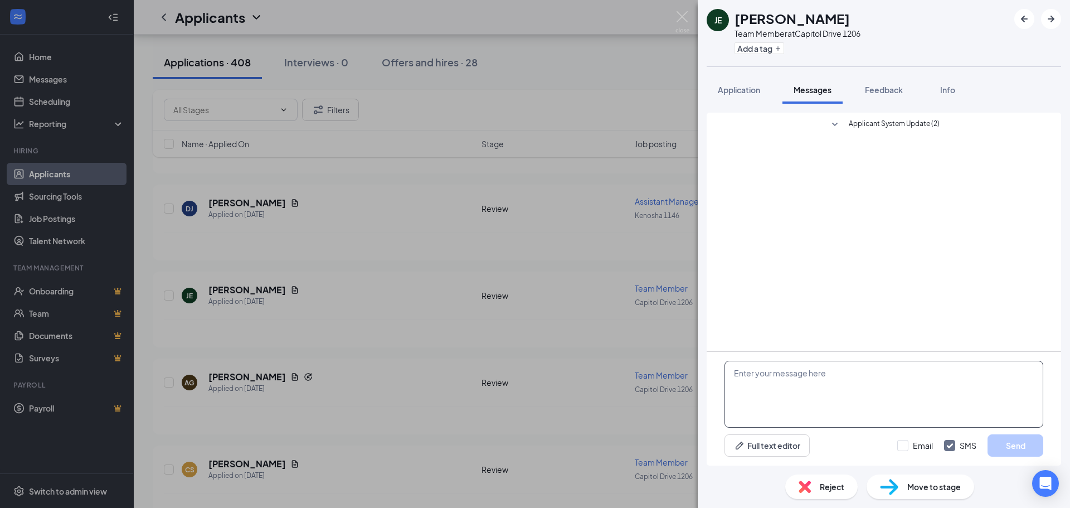
click at [745, 374] on textarea at bounding box center [883, 393] width 319 height 67
type textarea "H"
click at [749, 88] on span "Application" at bounding box center [739, 90] width 42 height 10
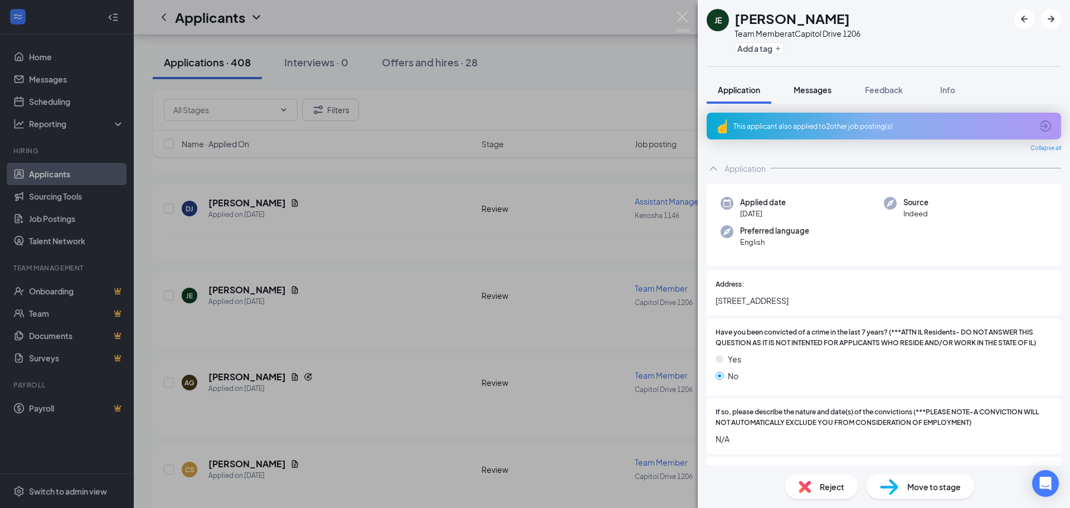
click at [804, 92] on span "Messages" at bounding box center [812, 90] width 38 height 10
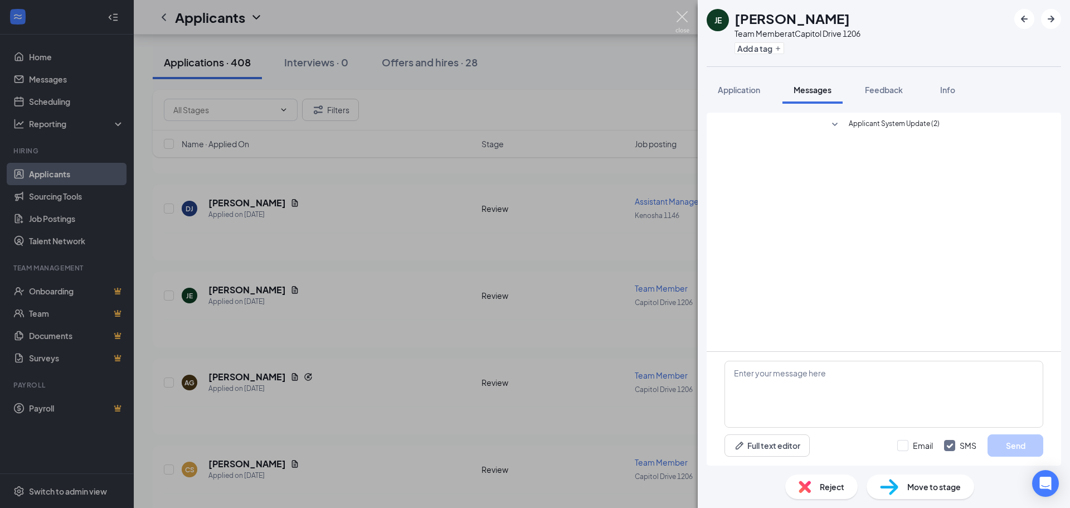
drag, startPoint x: 684, startPoint y: 11, endPoint x: 507, endPoint y: 243, distance: 292.2
click at [684, 11] on img at bounding box center [682, 22] width 14 height 22
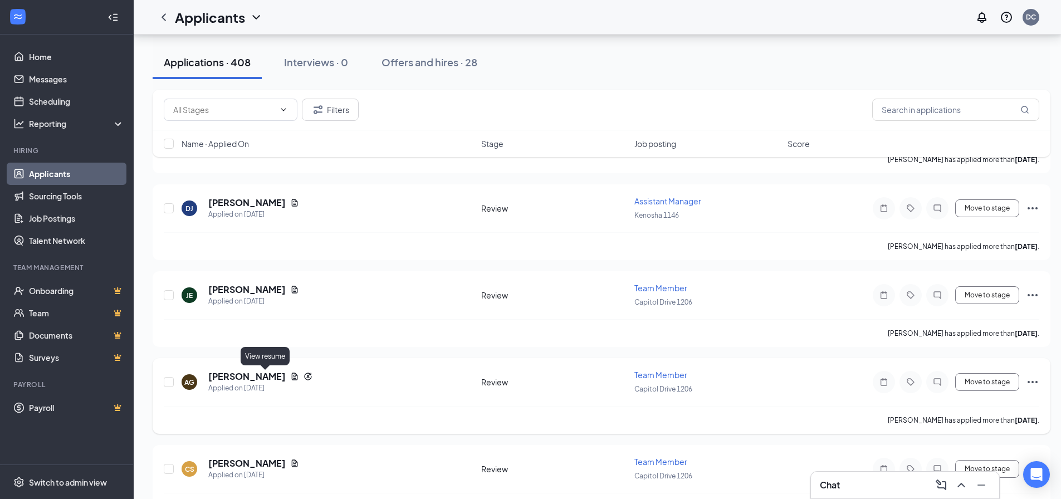
click at [292, 377] on icon "Document" at bounding box center [295, 376] width 6 height 7
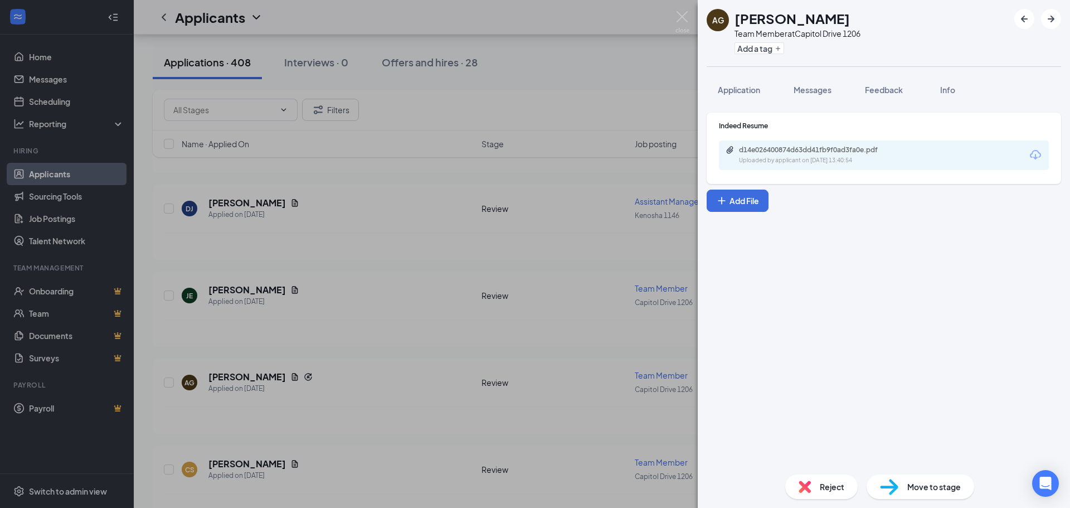
drag, startPoint x: 749, startPoint y: 90, endPoint x: 831, endPoint y: 130, distance: 91.7
click at [748, 90] on span "Application" at bounding box center [739, 90] width 42 height 10
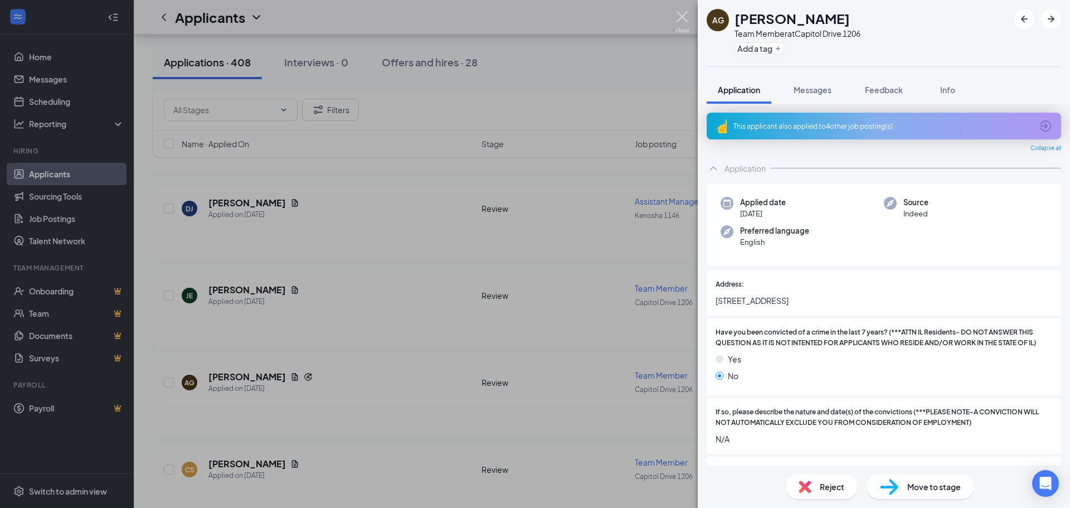
click at [680, 12] on img at bounding box center [682, 22] width 14 height 22
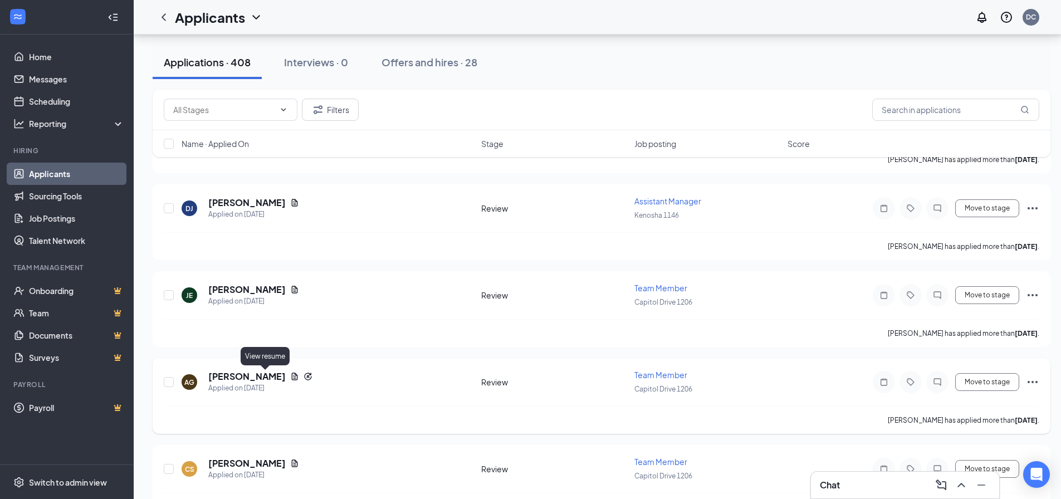
click at [290, 377] on icon "Document" at bounding box center [294, 376] width 9 height 9
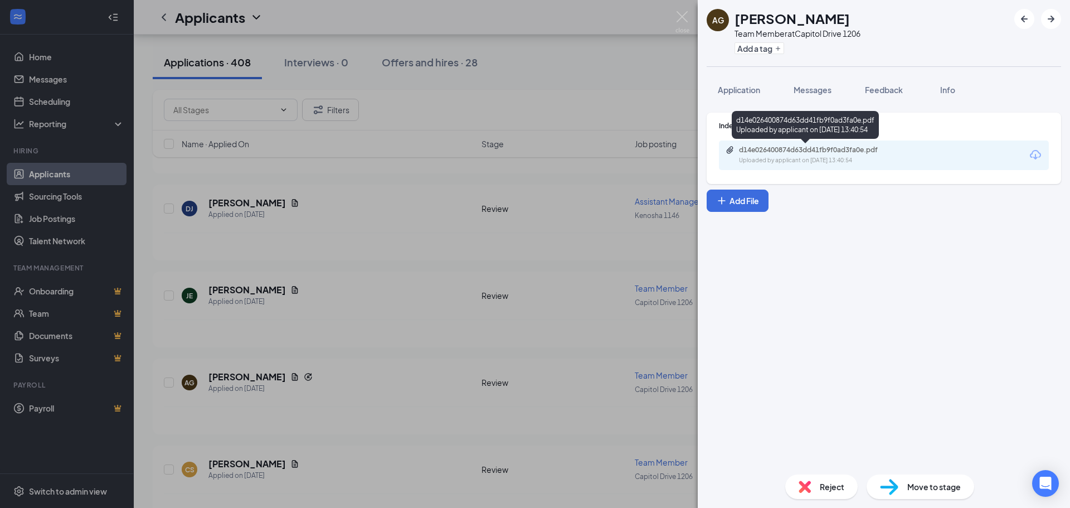
click at [791, 147] on div "d14e026400874d63dd41fb9f0ad3fa0e.pdf" at bounding box center [817, 149] width 156 height 9
click at [550, 204] on div "AG [PERSON_NAME] Team Member at [GEOGRAPHIC_DATA] 1206 Add a tag Application Me…" at bounding box center [535, 254] width 1070 height 508
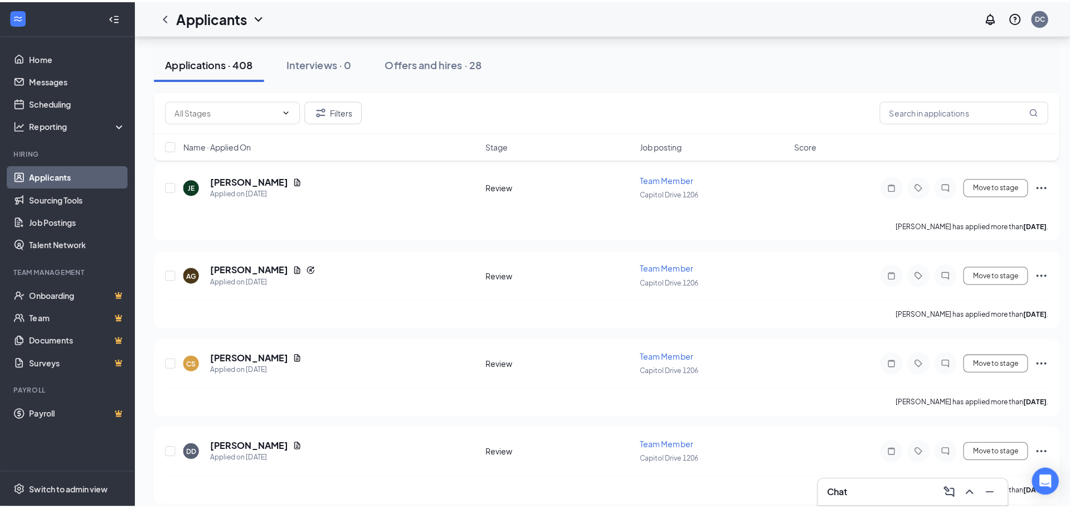
scroll to position [3163, 0]
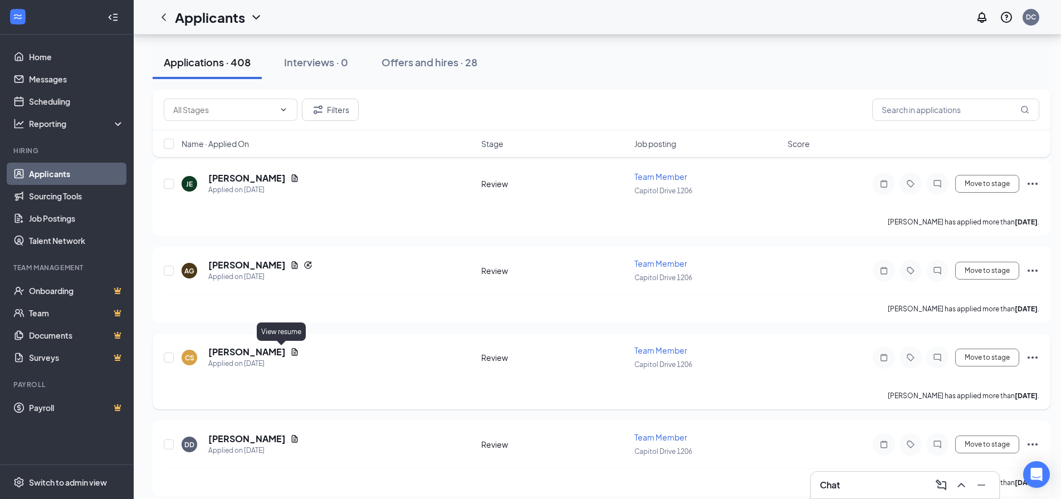
click at [290, 353] on icon "Document" at bounding box center [294, 352] width 9 height 9
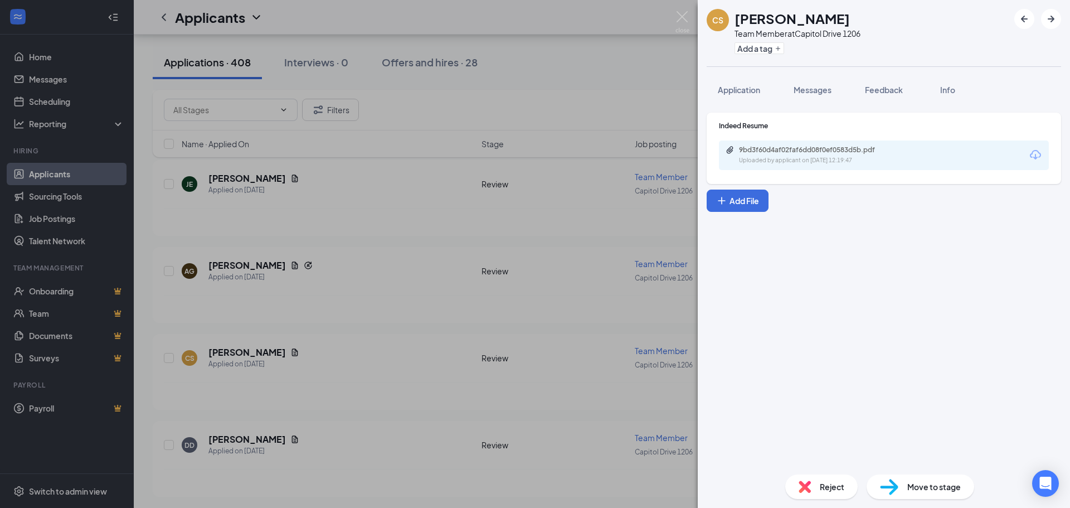
click at [792, 155] on div "9bd3f60d4af02faf6dd08f0ef0583d5b.pdf Uploaded by applicant on [DATE] 12:19:47" at bounding box center [815, 155] width 181 height 20
click at [362, 238] on div "[PERSON_NAME] Shoular Team Member at [GEOGRAPHIC_DATA] 1206 Add a tag Applicati…" at bounding box center [535, 254] width 1070 height 508
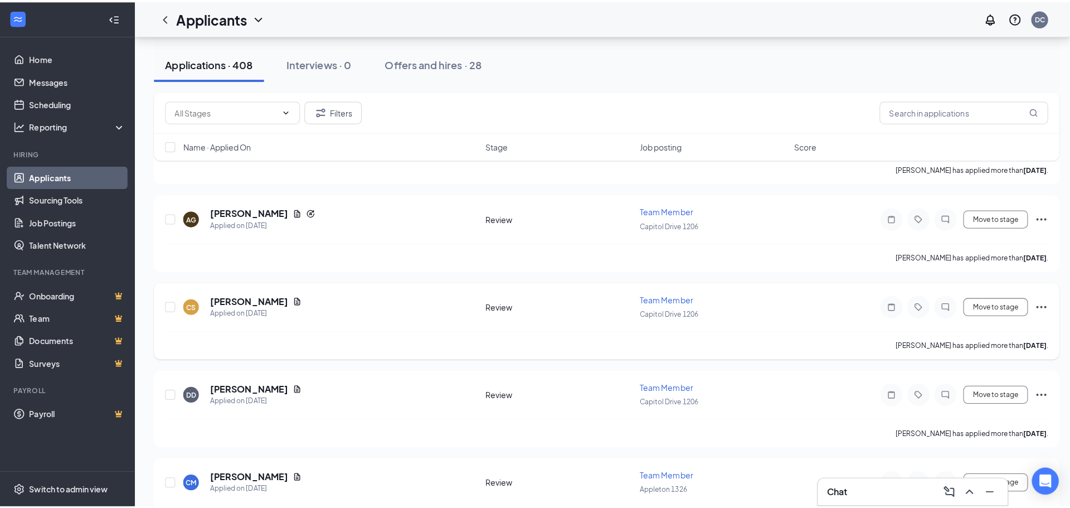
scroll to position [3274, 0]
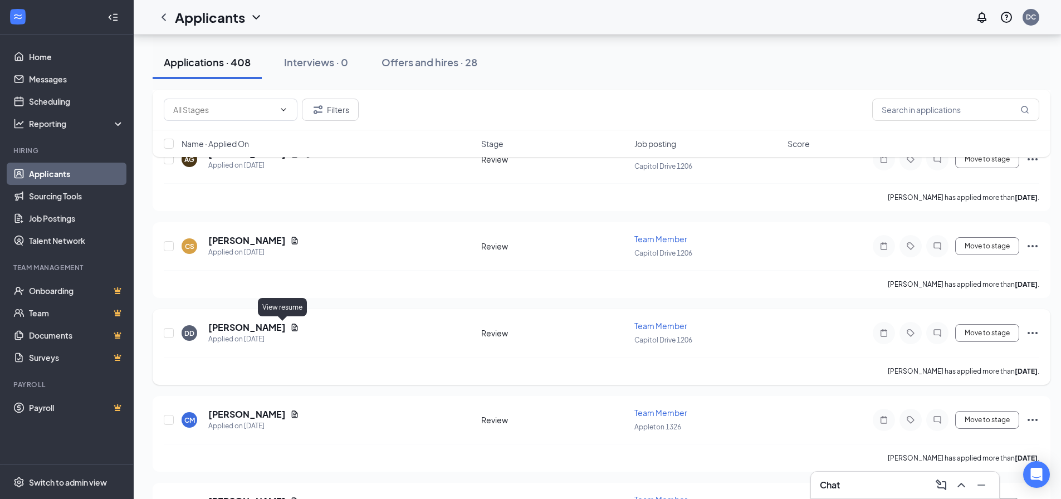
click at [290, 329] on icon "Document" at bounding box center [294, 327] width 9 height 9
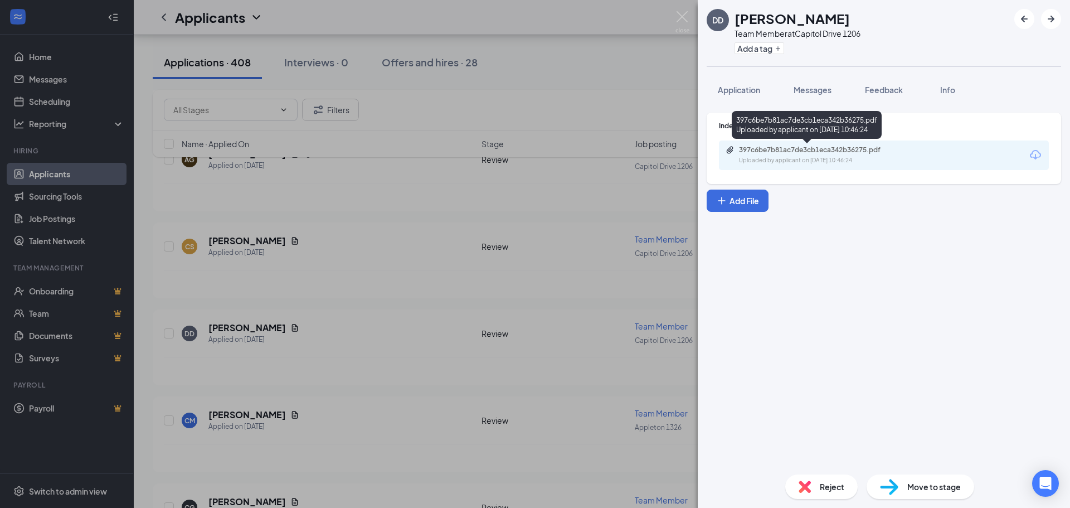
click at [792, 150] on div "397c6be7b81ac7de3cb1eca342b36275.pdf" at bounding box center [817, 149] width 156 height 9
click at [415, 352] on div "DD [PERSON_NAME] Team Member at [GEOGRAPHIC_DATA] 1206 Add a tag Application Me…" at bounding box center [535, 254] width 1070 height 508
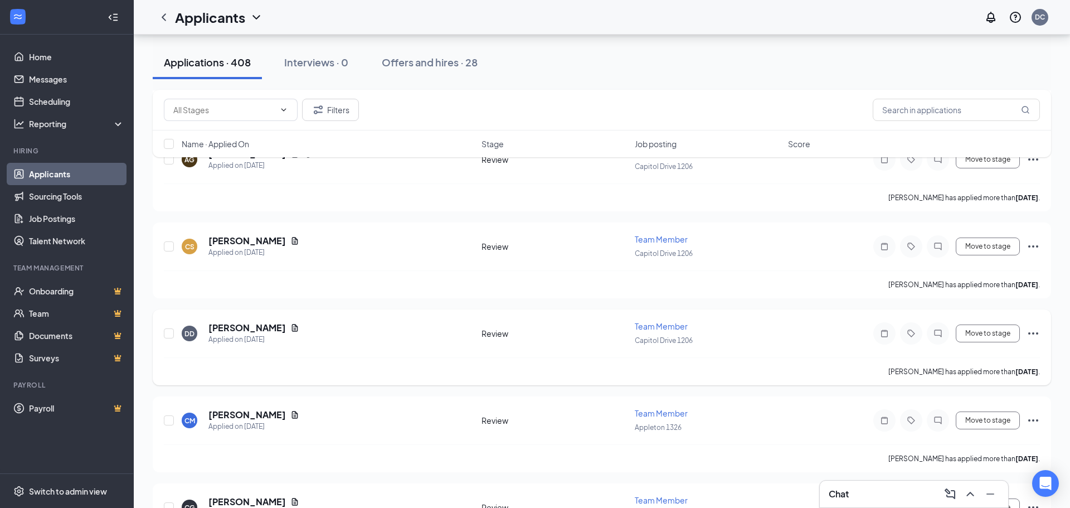
click at [399, 377] on div "[PERSON_NAME] has applied more than [DATE] ." at bounding box center [602, 371] width 876 height 28
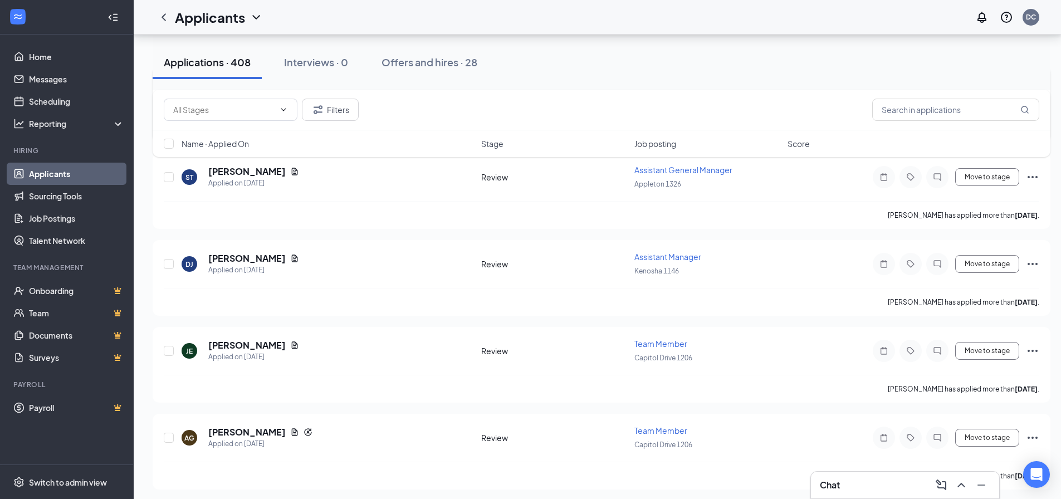
scroll to position [3051, 0]
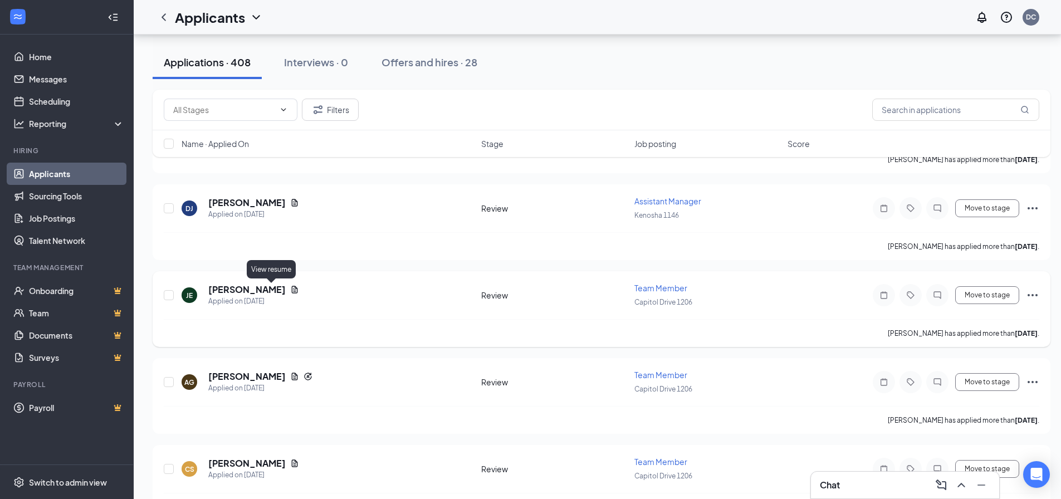
click at [290, 288] on icon "Document" at bounding box center [294, 289] width 9 height 9
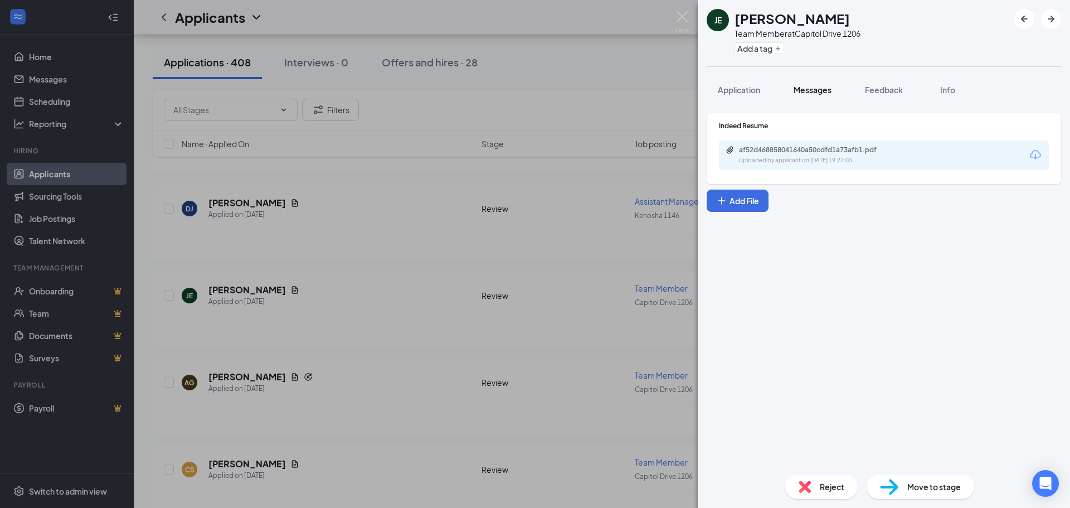
click at [822, 96] on button "Messages" at bounding box center [812, 90] width 60 height 28
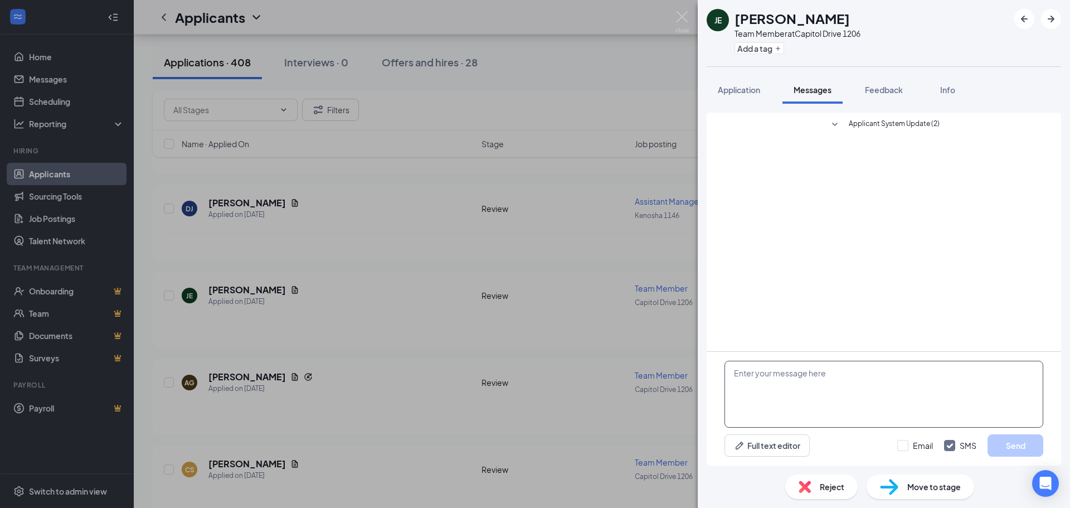
click at [774, 384] on textarea at bounding box center [883, 393] width 319 height 67
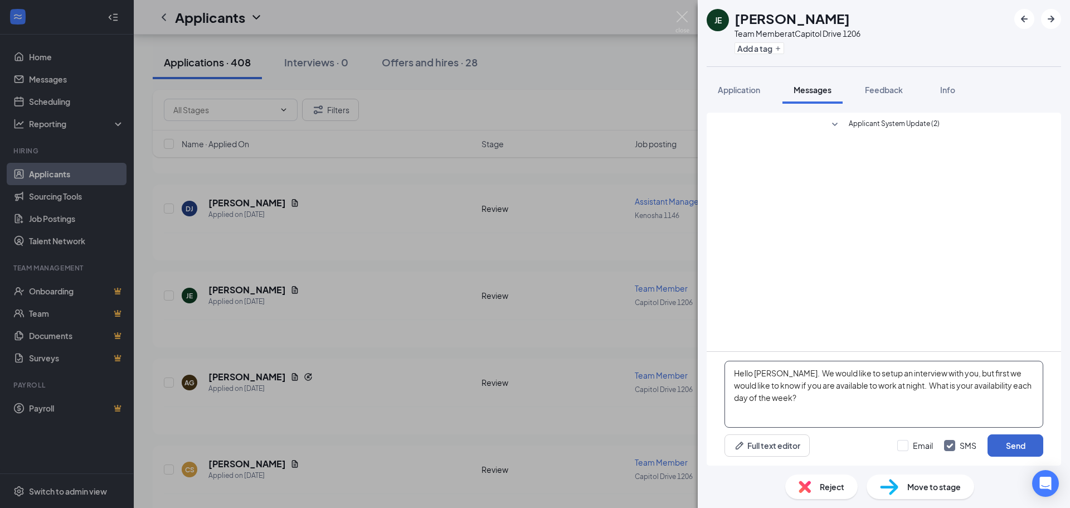
type textarea "Hello [PERSON_NAME]. We would like to setup an interview with you, but first we…"
click at [1000, 447] on button "Send" at bounding box center [1015, 445] width 56 height 22
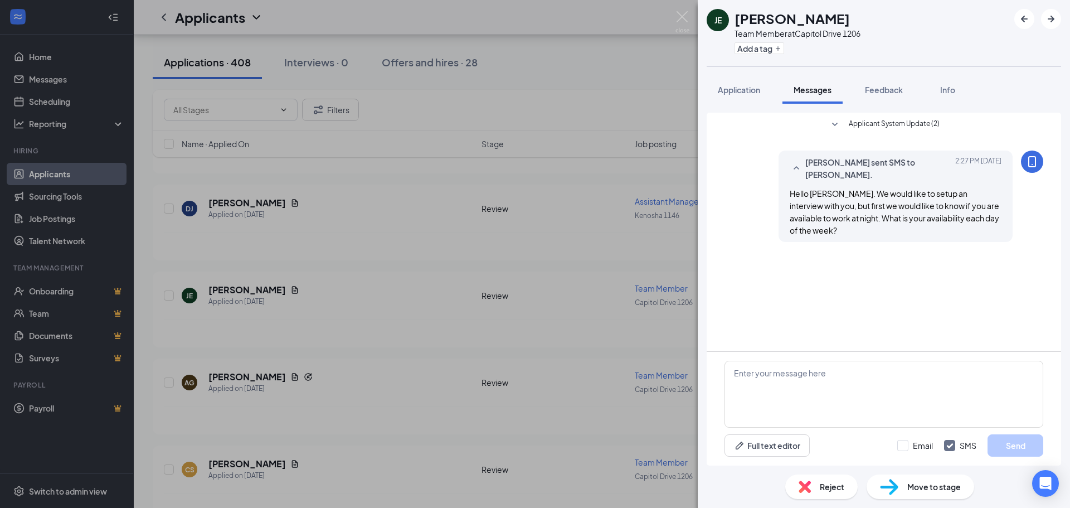
click at [557, 33] on div "JE [PERSON_NAME] Team Member at [GEOGRAPHIC_DATA] 1206 Add a tag Application Me…" at bounding box center [535, 254] width 1070 height 508
